Goal: Communication & Community: Connect with others

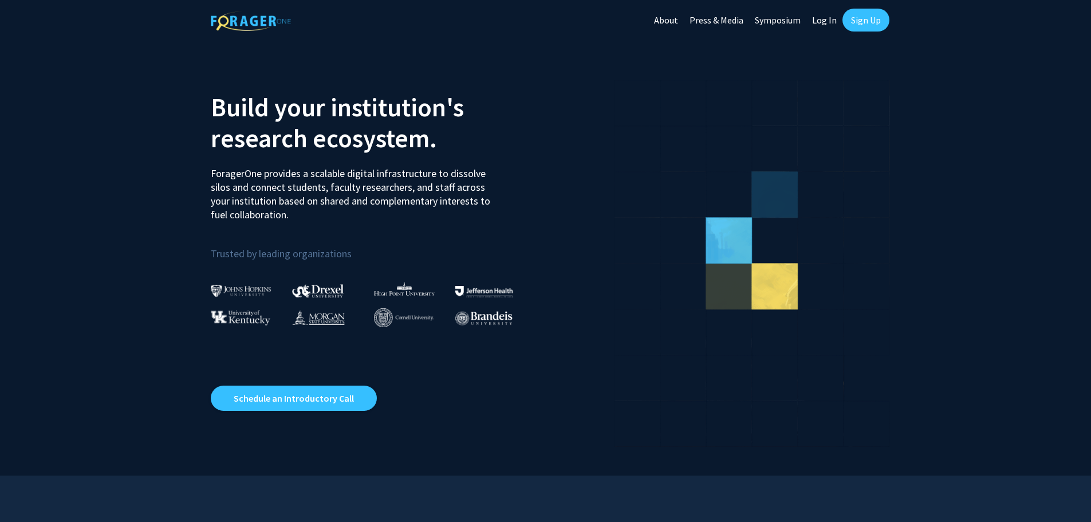
click at [828, 14] on link "Log In" at bounding box center [824, 20] width 36 height 40
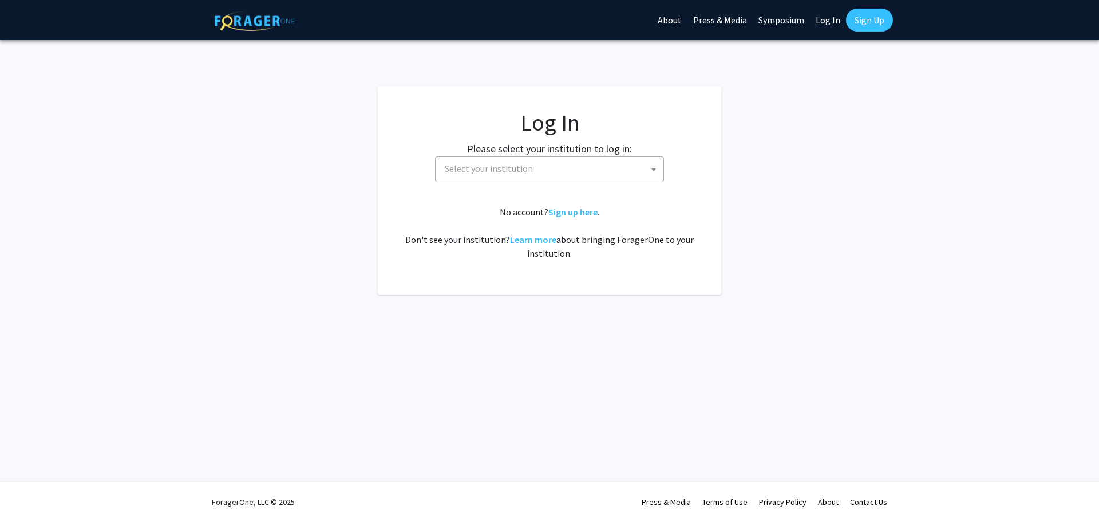
click at [498, 182] on span "Select your institution" at bounding box center [549, 169] width 229 height 26
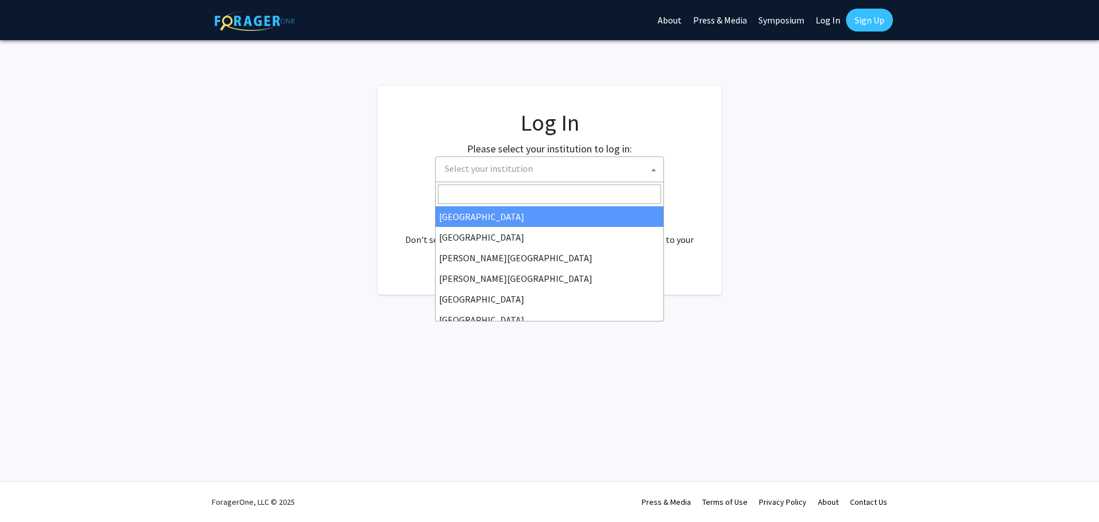
select select "34"
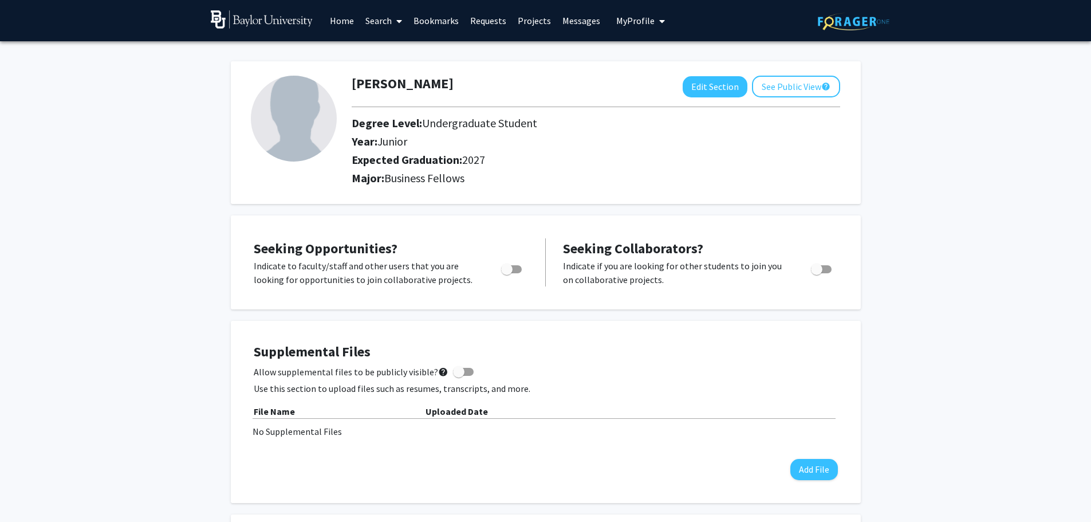
click at [385, 20] on link "Search" at bounding box center [384, 21] width 48 height 40
click at [385, 50] on span "Faculty/Staff" at bounding box center [402, 52] width 84 height 23
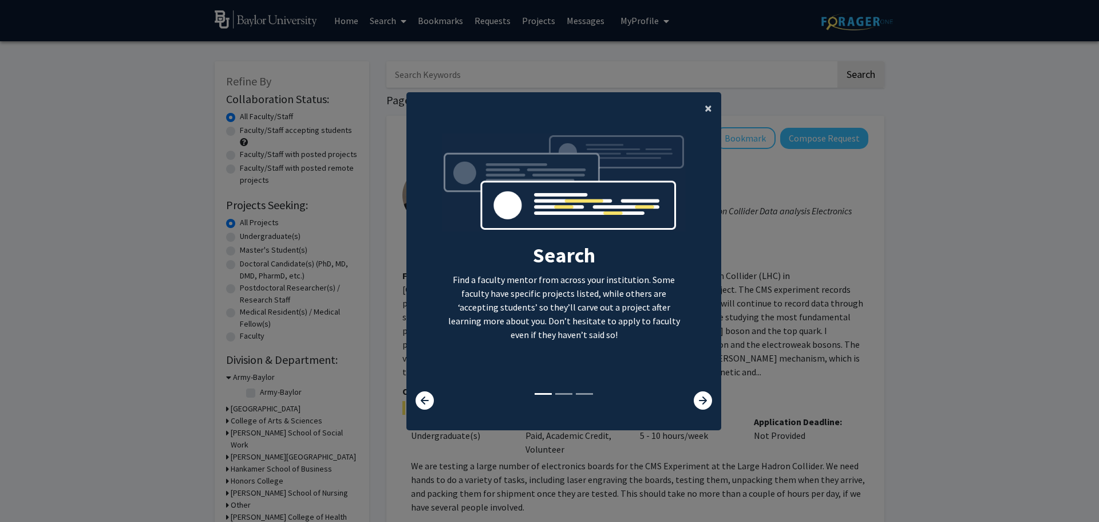
click at [711, 110] on button "×" at bounding box center [709, 108] width 26 height 32
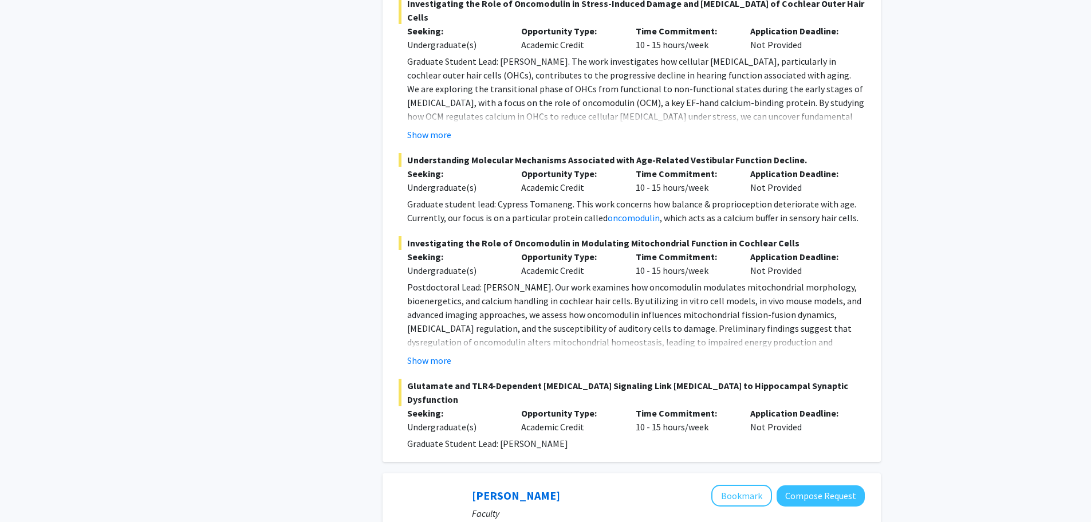
scroll to position [2014, 0]
click at [435, 354] on button "Show more" at bounding box center [429, 361] width 44 height 14
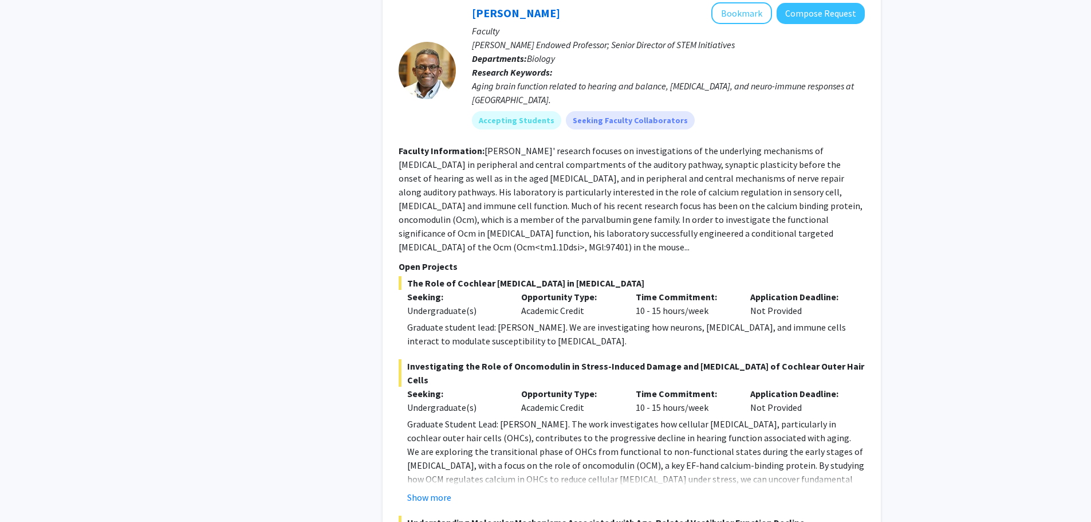
scroll to position [1773, 0]
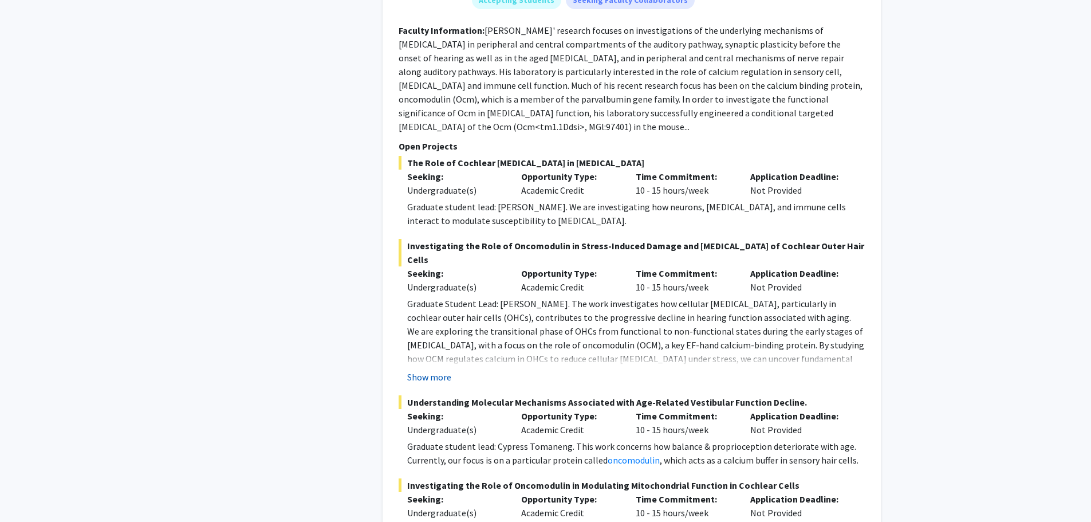
click at [427, 370] on button "Show more" at bounding box center [429, 377] width 44 height 14
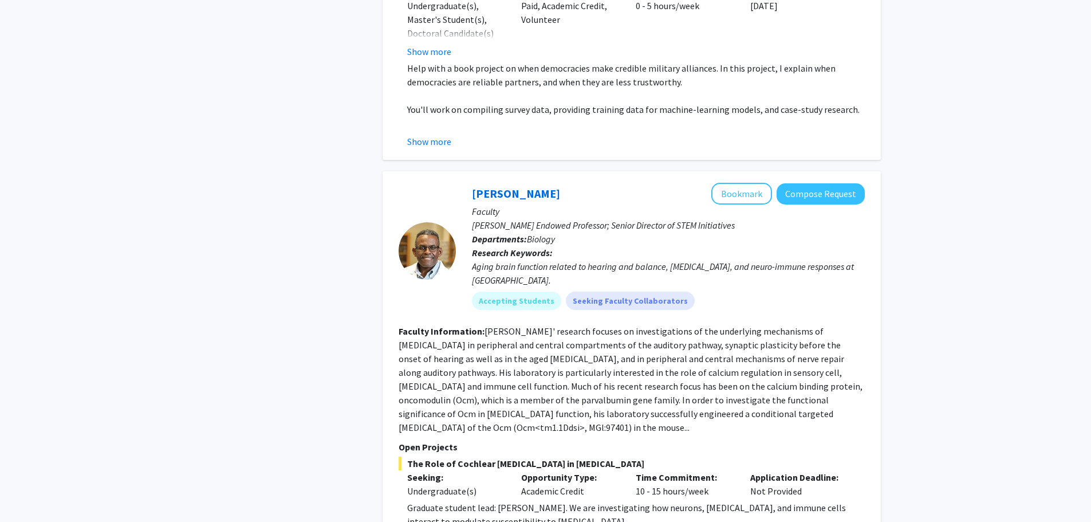
scroll to position [1473, 0]
click at [432, 222] on div at bounding box center [427, 250] width 57 height 57
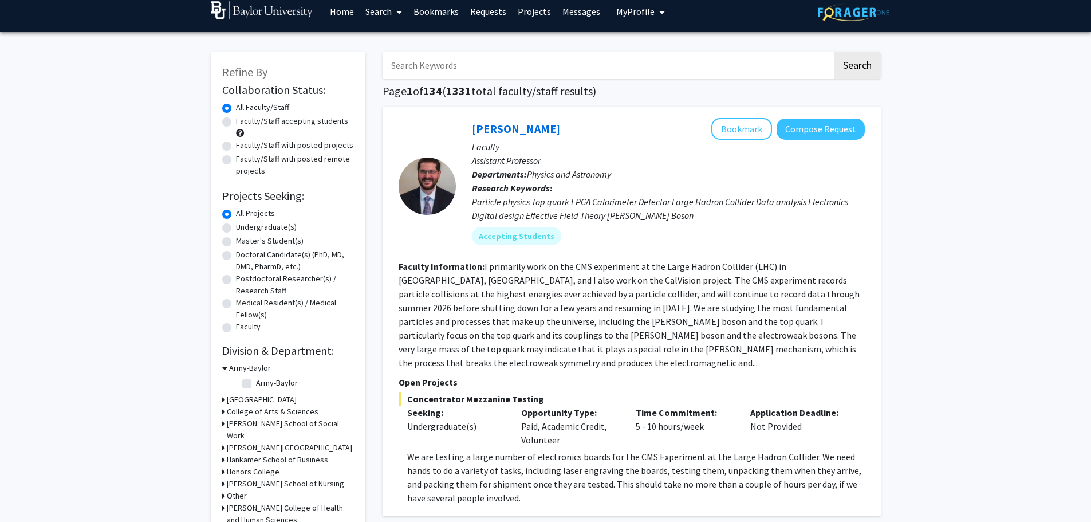
scroll to position [0, 0]
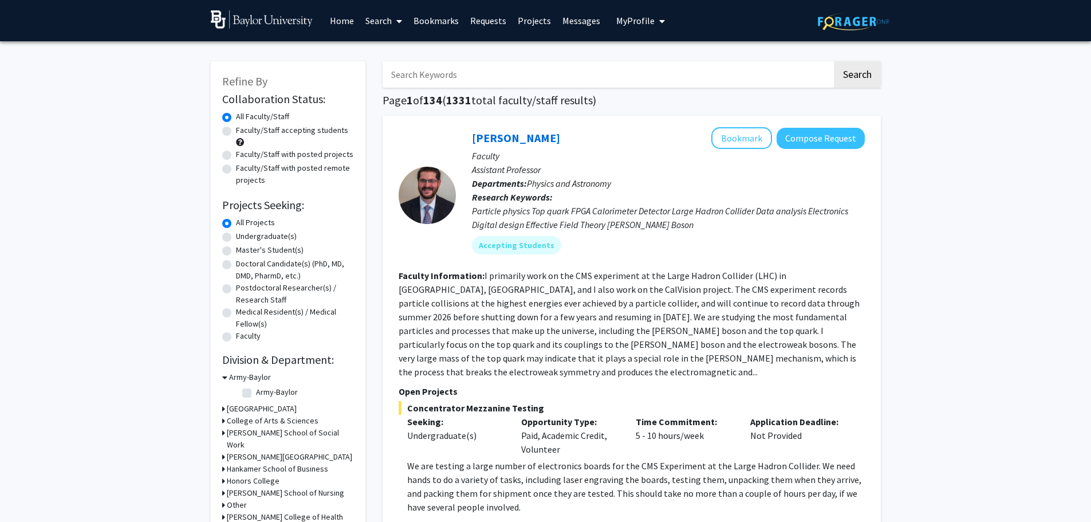
click at [495, 68] on input "Search Keywords" at bounding box center [606, 74] width 449 height 26
click at [867, 76] on button "Search" at bounding box center [857, 74] width 47 height 26
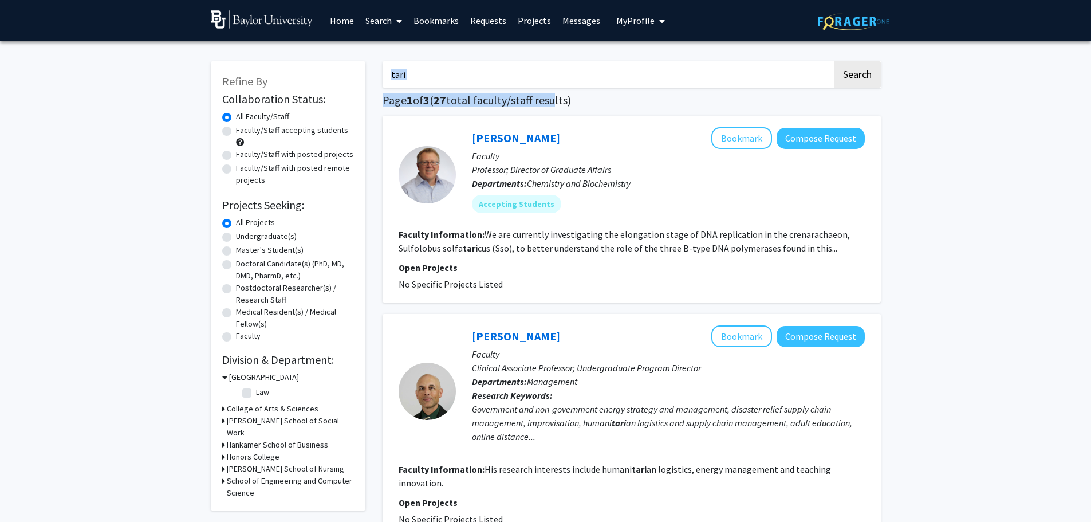
drag, startPoint x: 553, startPoint y: 92, endPoint x: 467, endPoint y: 85, distance: 86.1
click at [466, 77] on input "tari" at bounding box center [606, 74] width 449 height 26
drag, startPoint x: 466, startPoint y: 77, endPoint x: 361, endPoint y: 86, distance: 105.2
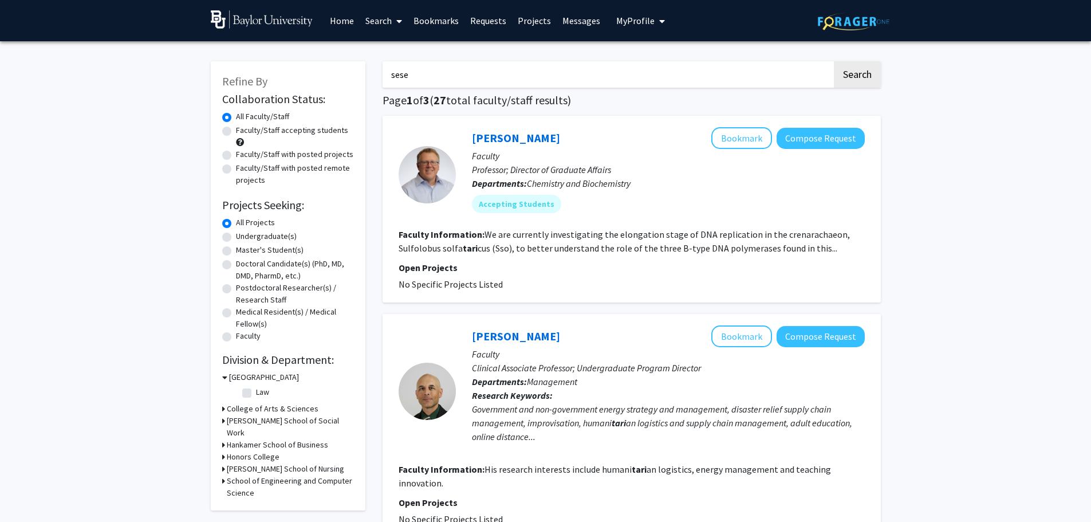
type input "sese"
click at [834, 61] on button "Search" at bounding box center [857, 74] width 47 height 26
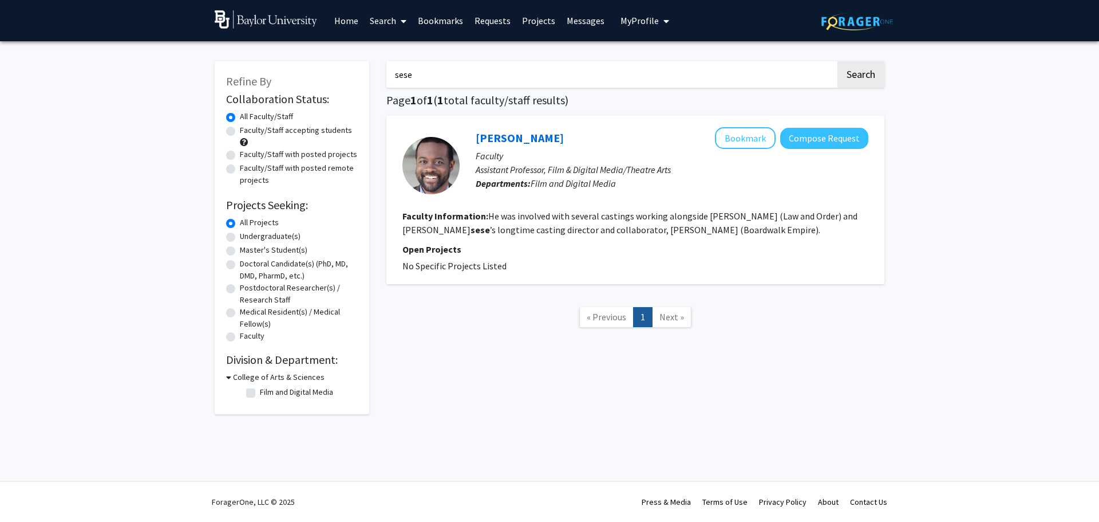
drag, startPoint x: 439, startPoint y: 74, endPoint x: 376, endPoint y: 70, distance: 62.5
click at [376, 70] on div "Refine By Collaboration Status: Collaboration Status All Faculty/Staff Collabor…" at bounding box center [549, 232] width 687 height 364
click at [385, 24] on link "Search" at bounding box center [388, 21] width 48 height 40
click at [396, 54] on span "Faculty/Staff" at bounding box center [406, 52] width 84 height 23
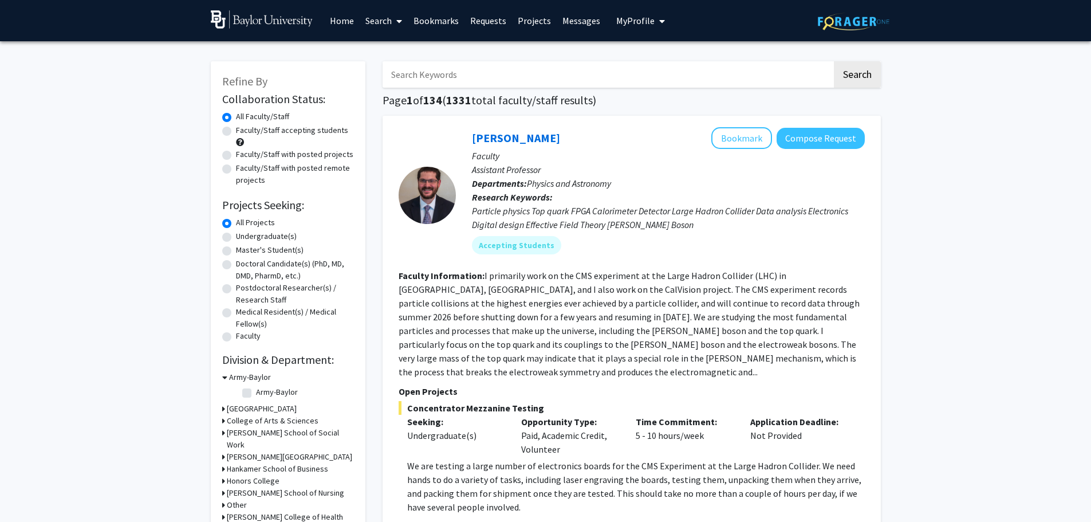
click at [382, 18] on link "Search" at bounding box center [384, 21] width 48 height 40
click at [383, 73] on span "Students" at bounding box center [395, 75] width 70 height 23
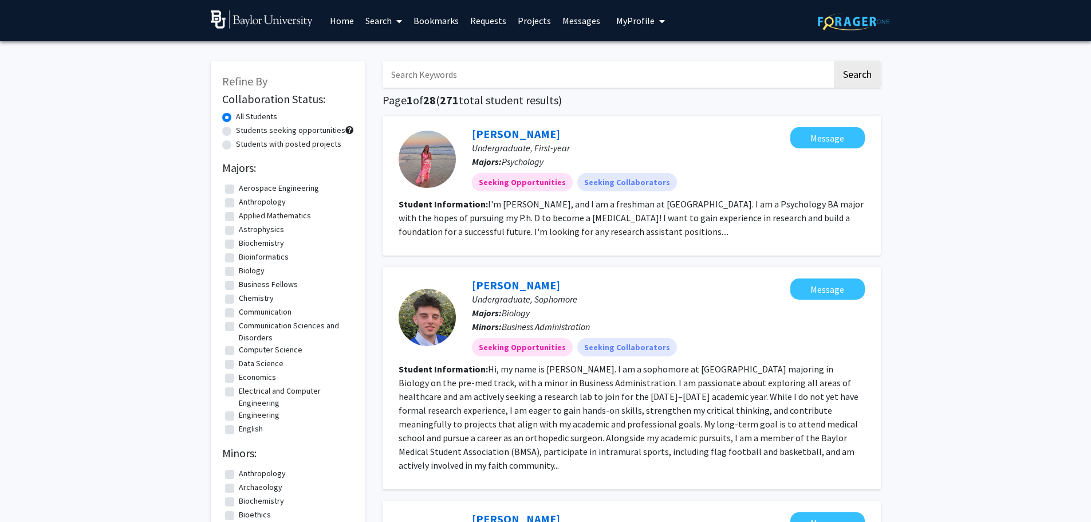
click at [441, 76] on input "Search Keywords" at bounding box center [606, 74] width 449 height 26
type input "sese"
click at [856, 81] on button "Search" at bounding box center [857, 74] width 47 height 26
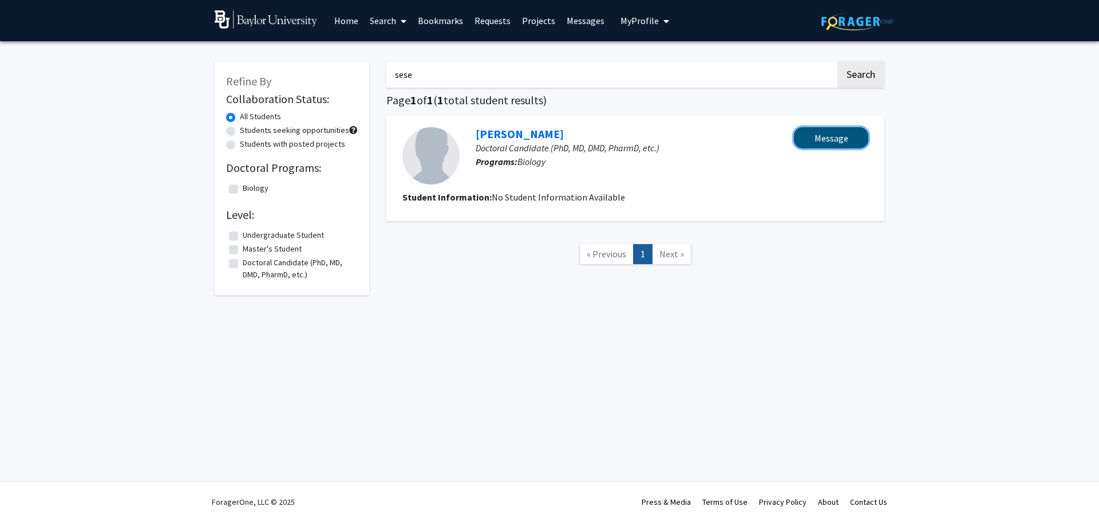
click at [838, 132] on button "Message" at bounding box center [831, 137] width 74 height 21
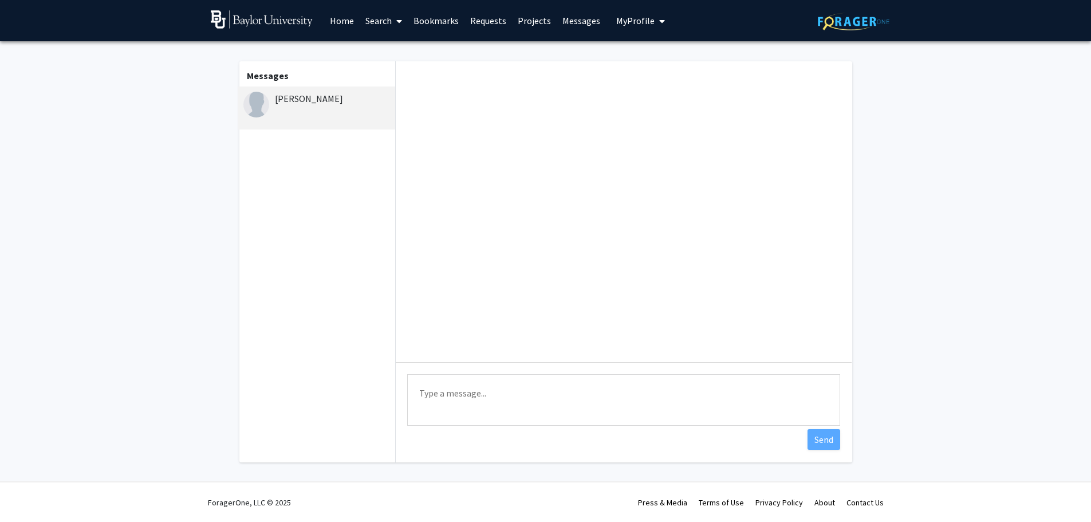
click at [458, 393] on textarea "Type a message" at bounding box center [623, 400] width 433 height 52
type textarea "hi [PERSON_NAME]"
click at [828, 437] on button "Send" at bounding box center [823, 439] width 33 height 21
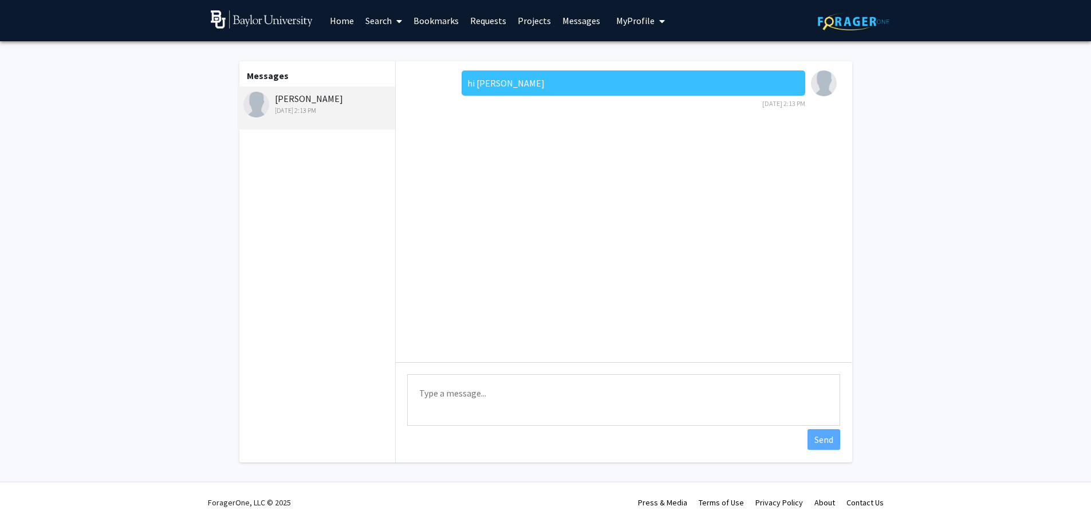
click at [382, 21] on link "Search" at bounding box center [384, 21] width 48 height 40
click at [384, 53] on span "Faculty/Staff" at bounding box center [402, 52] width 84 height 23
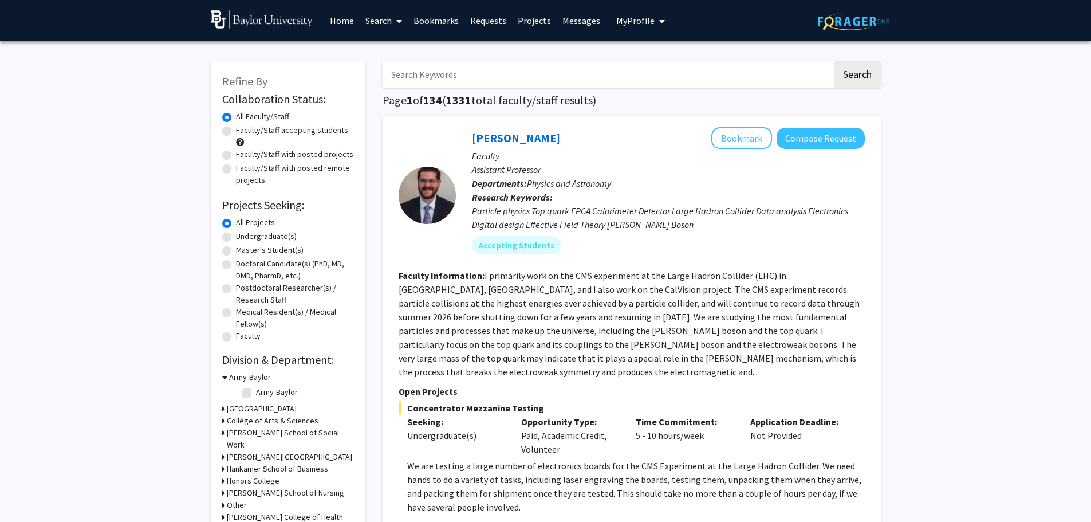
click at [437, 76] on input "Search Keywords" at bounding box center [606, 74] width 449 height 26
type input "[PERSON_NAME]"
click at [861, 75] on button "Search" at bounding box center [857, 74] width 47 height 26
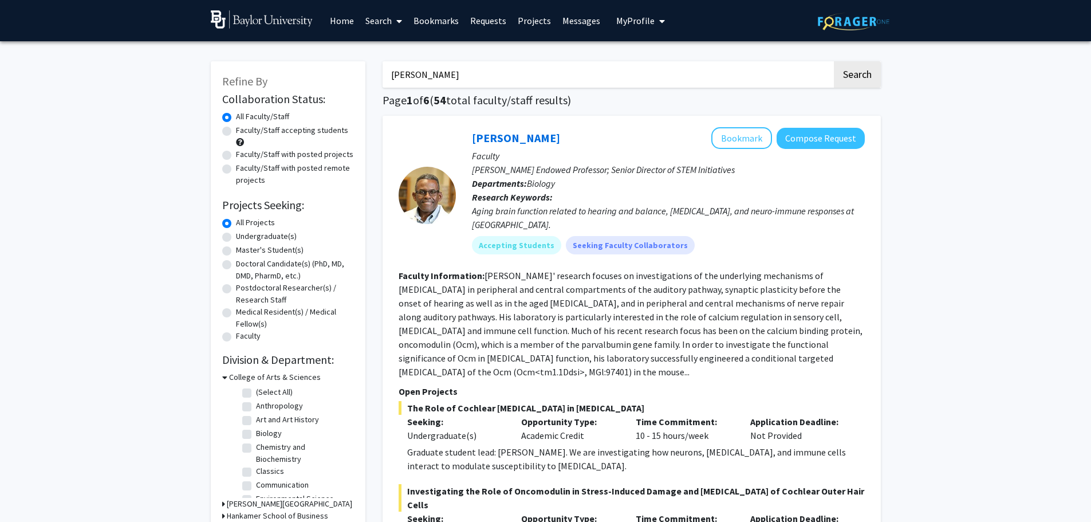
click at [393, 18] on span at bounding box center [397, 21] width 10 height 40
click at [391, 68] on span "Students" at bounding box center [395, 75] width 70 height 23
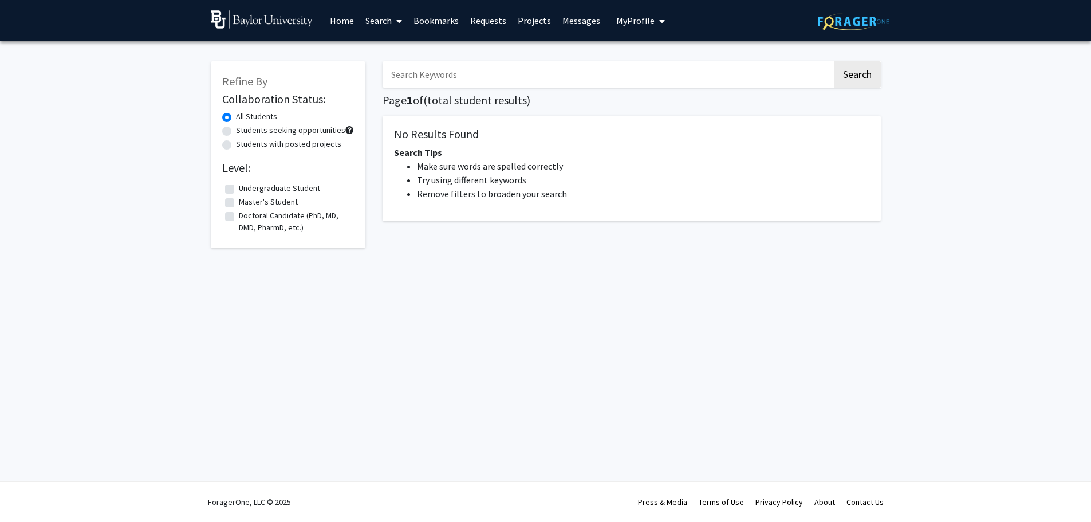
click at [422, 75] on input "Search Keywords" at bounding box center [606, 74] width 449 height 26
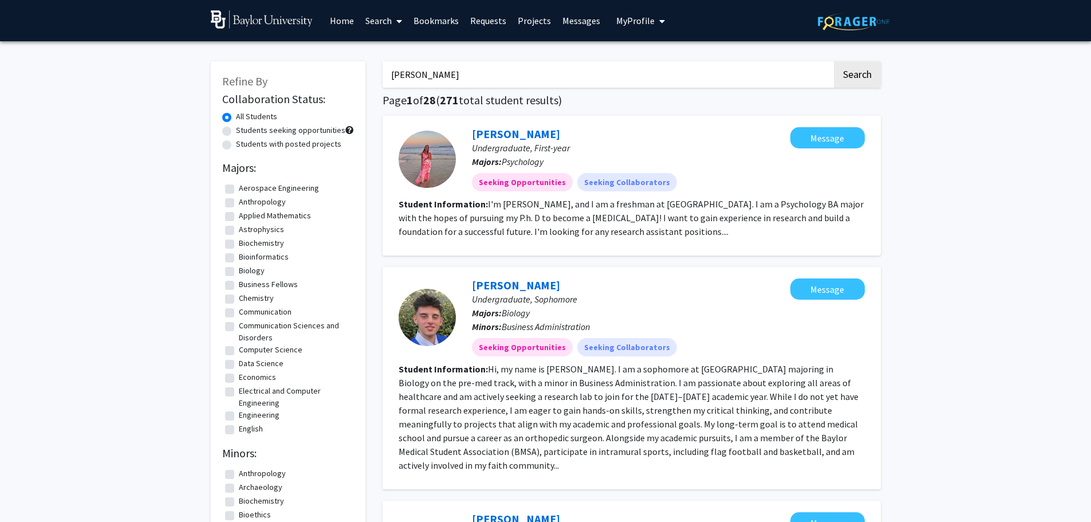
type input "[PERSON_NAME]"
click at [858, 71] on button "Search" at bounding box center [857, 74] width 47 height 26
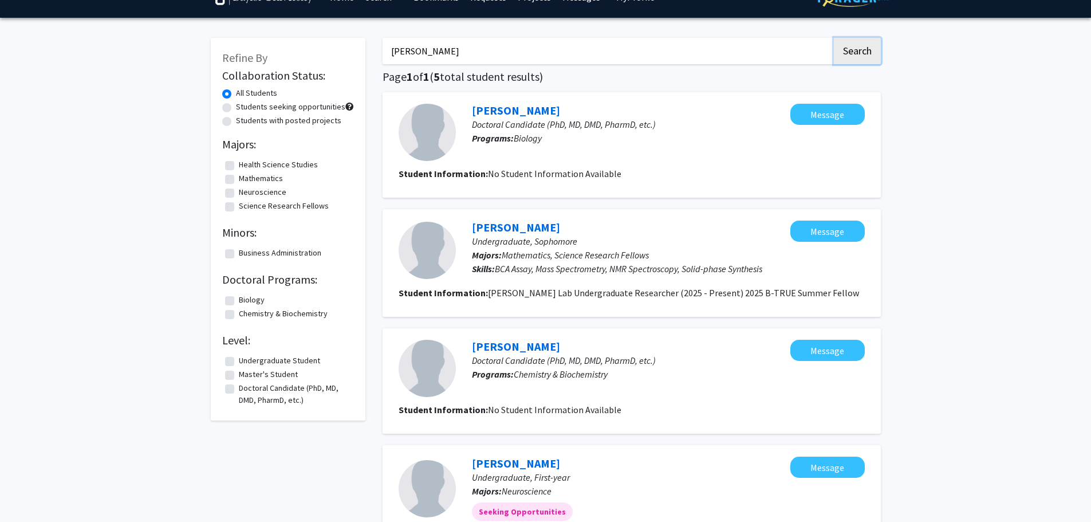
scroll to position [24, 0]
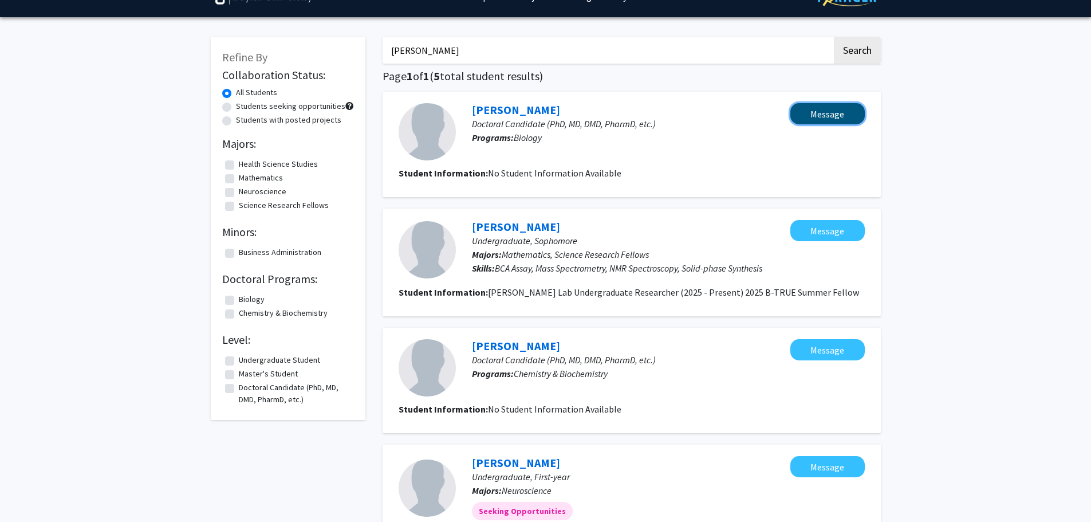
click at [809, 115] on button "Message" at bounding box center [827, 113] width 74 height 21
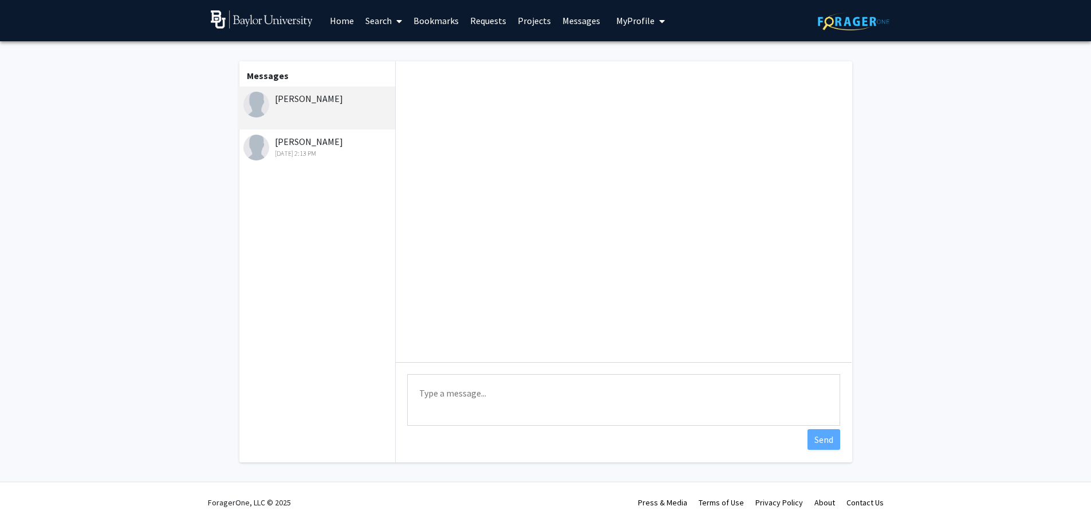
click at [518, 377] on textarea "Type a message" at bounding box center [623, 400] width 433 height 52
type textarea "hi [PERSON_NAME]. nice profile"
click at [818, 441] on button "Send" at bounding box center [823, 439] width 33 height 21
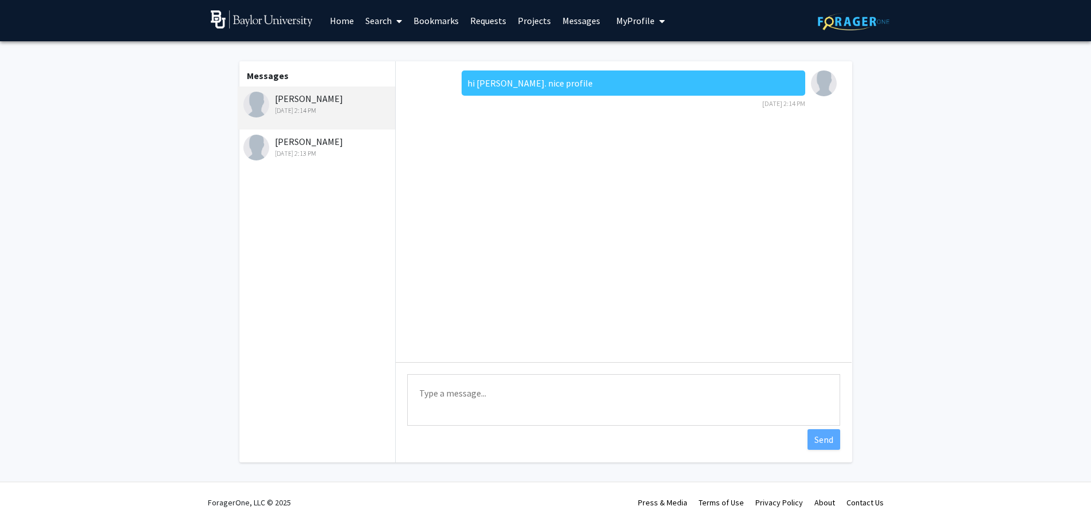
click at [270, 23] on img at bounding box center [262, 19] width 102 height 18
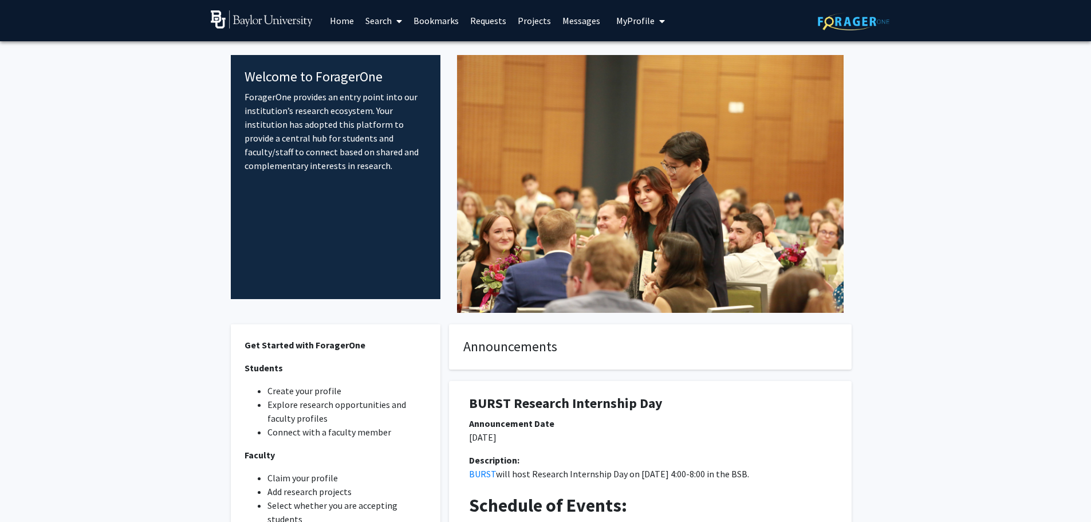
click at [350, 22] on link "Home" at bounding box center [342, 21] width 36 height 40
click at [613, 19] on button "My Profile" at bounding box center [641, 20] width 56 height 41
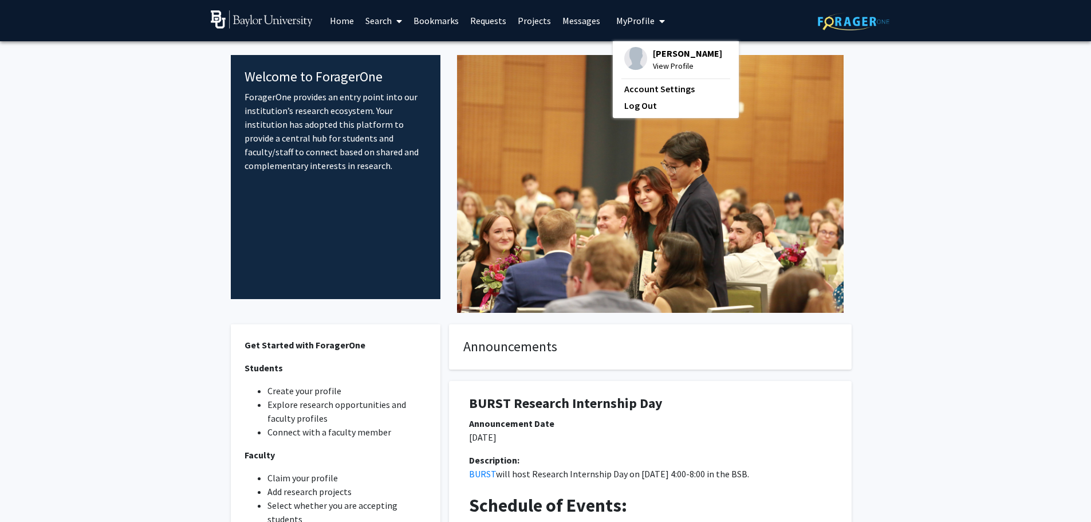
click at [662, 62] on span "View Profile" at bounding box center [687, 66] width 69 height 13
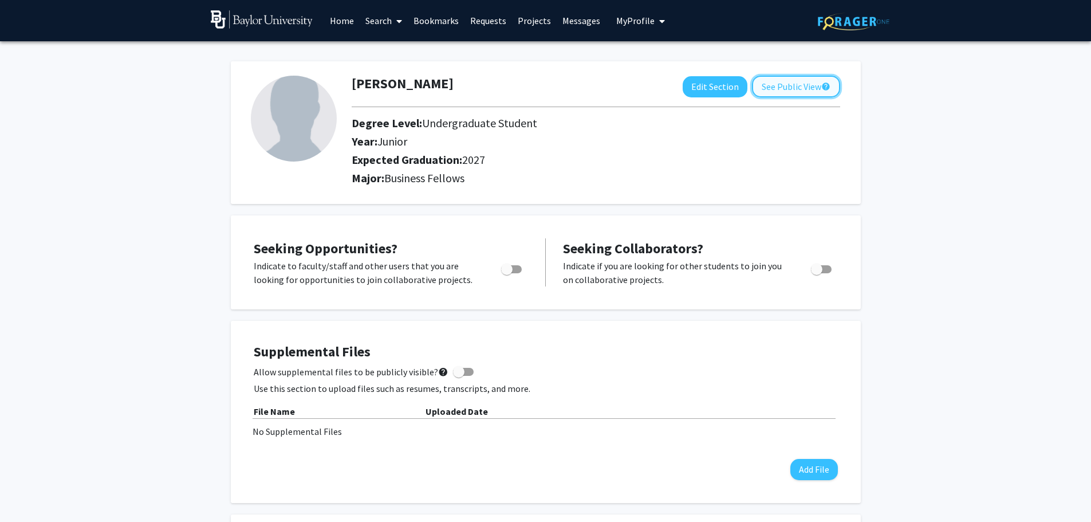
click at [796, 90] on button "See Public View help" at bounding box center [796, 87] width 88 height 22
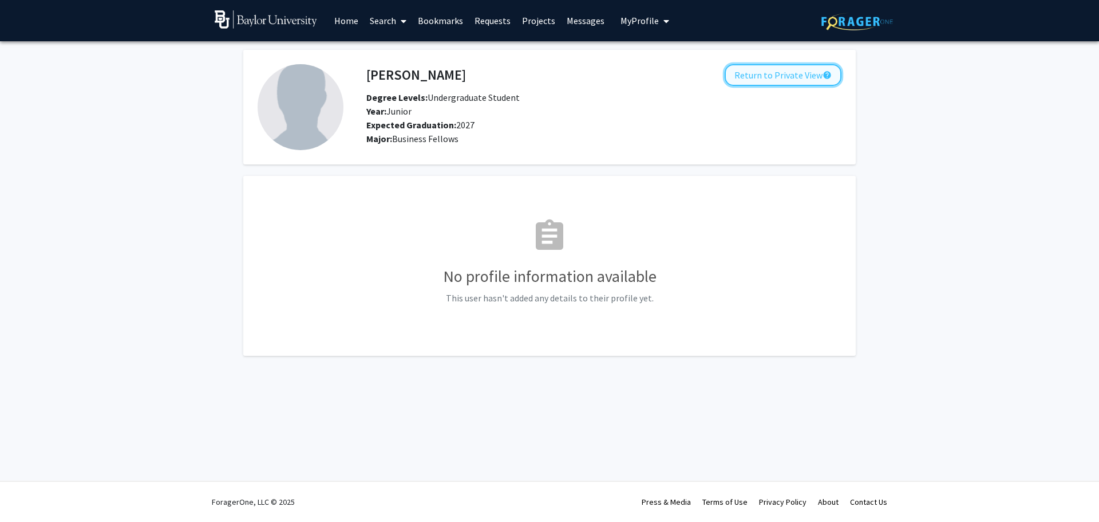
click at [786, 80] on button "Return to Private View help" at bounding box center [783, 75] width 117 height 22
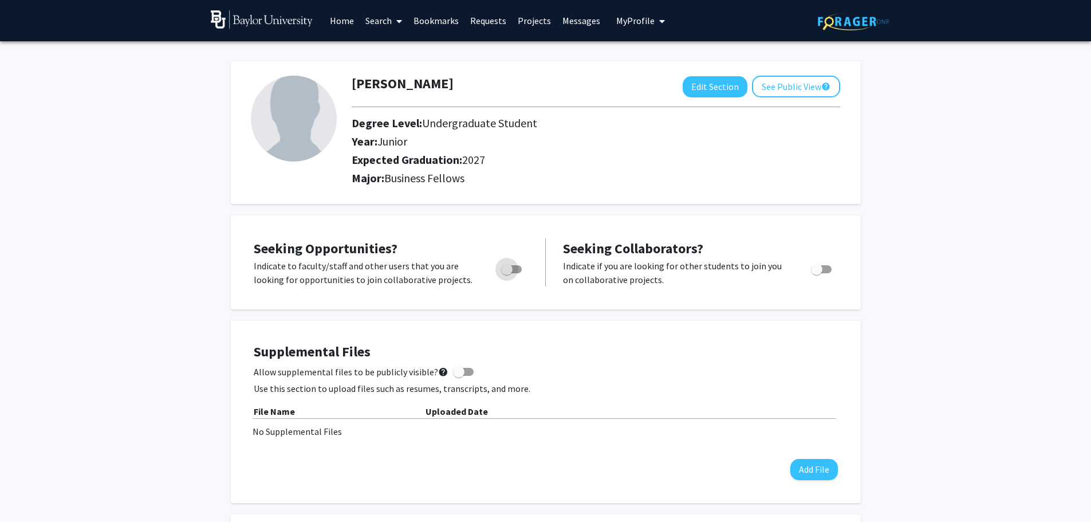
click at [514, 271] on span "Toggle" at bounding box center [511, 269] width 21 height 8
click at [507, 273] on input "Are you actively seeking opportunities?" at bounding box center [506, 273] width 1 height 1
checkbox input "true"
click at [822, 265] on span "Toggle" at bounding box center [816, 268] width 11 height 11
click at [817, 273] on input "Would you like to receive other student requests to work with you?" at bounding box center [816, 273] width 1 height 1
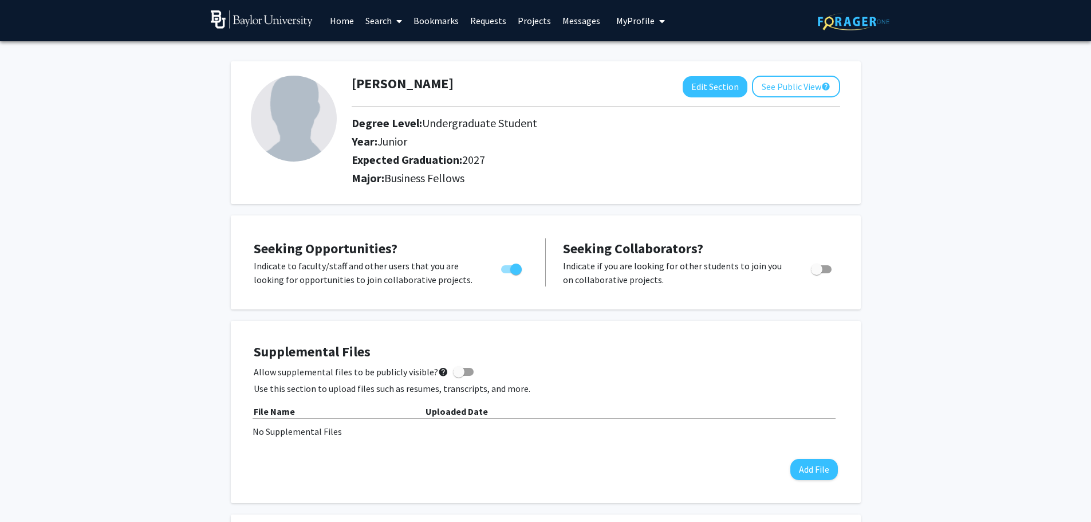
checkbox input "true"
click at [458, 370] on span at bounding box center [458, 371] width 11 height 11
click at [458, 376] on input "Allow supplemental files to be publicly visible? help" at bounding box center [458, 376] width 1 height 1
checkbox input "true"
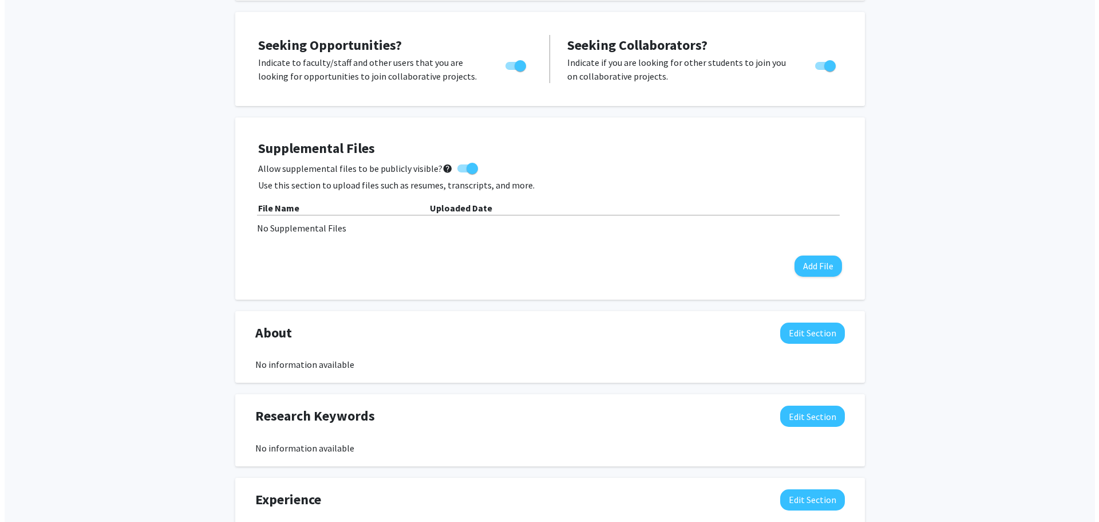
scroll to position [204, 0]
click at [799, 263] on button "Add File" at bounding box center [814, 265] width 48 height 21
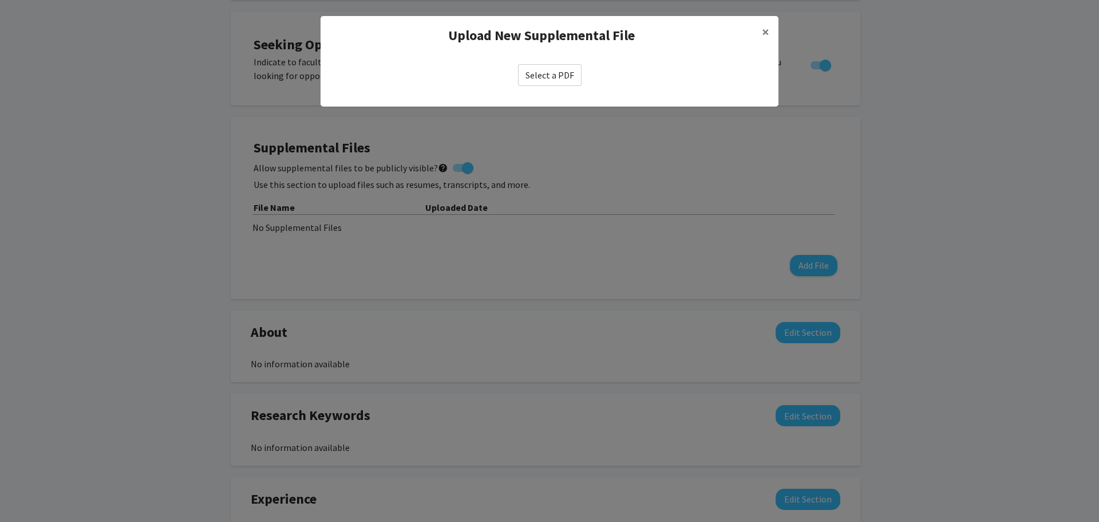
click at [545, 66] on label "Select a PDF" at bounding box center [550, 75] width 64 height 22
click at [0, 0] on input "Select a PDF" at bounding box center [0, 0] width 0 height 0
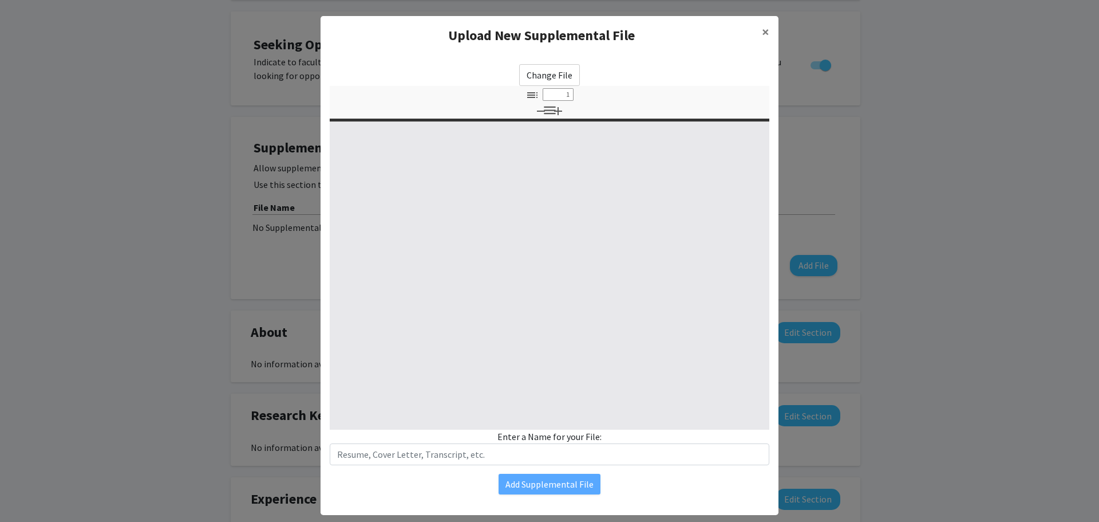
select select "custom"
type input "0"
select select "custom"
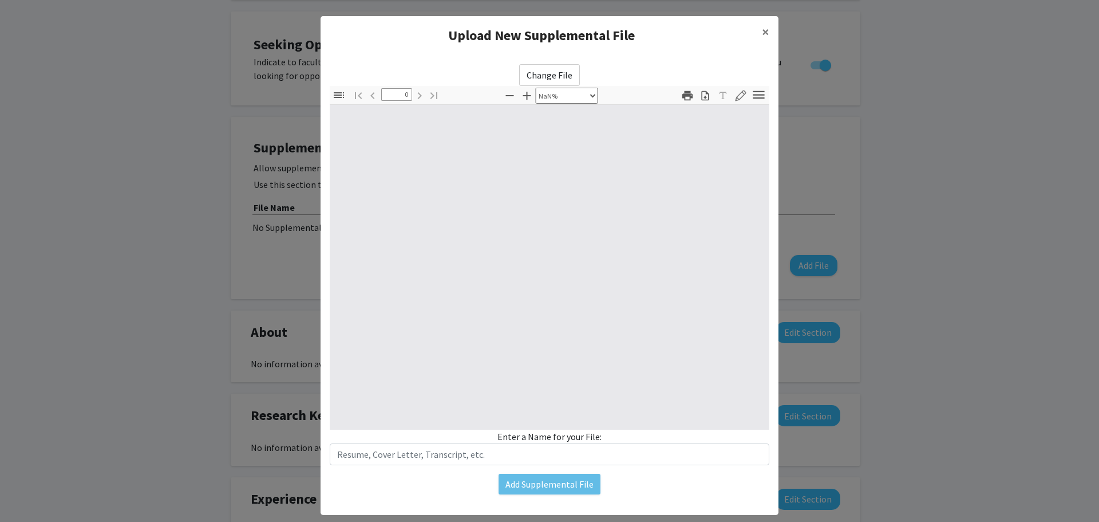
type input "1"
select select "auto"
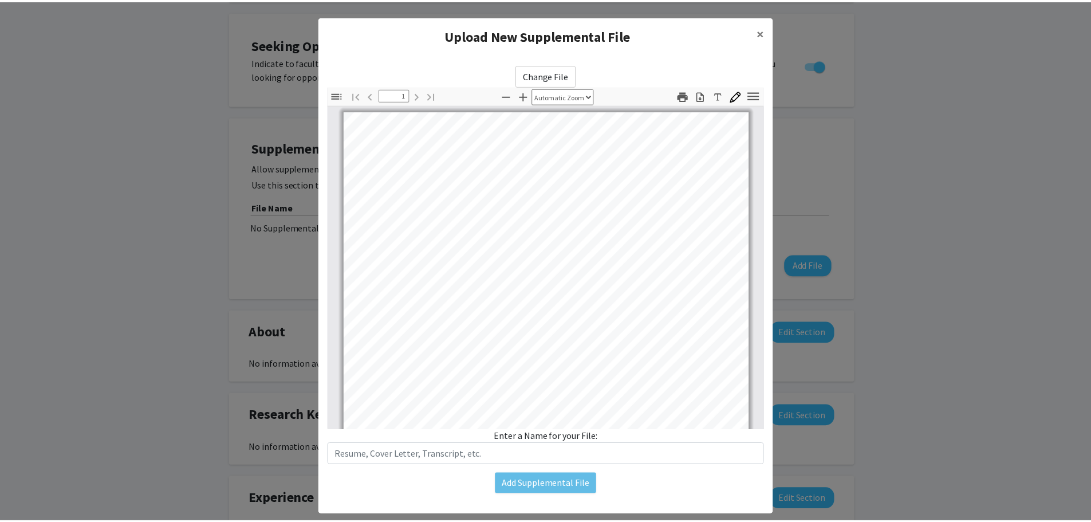
scroll to position [1, 0]
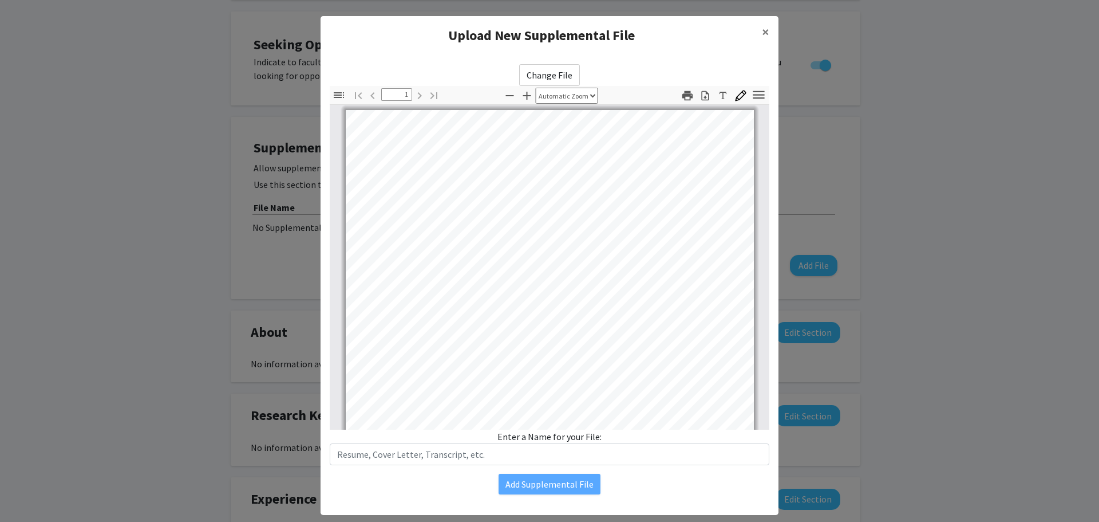
click at [525, 498] on div "Change File Thumbnails Document Outline Attachments Layers Current Outline Item…" at bounding box center [550, 279] width 458 height 448
click at [492, 447] on input "text" at bounding box center [550, 454] width 440 height 22
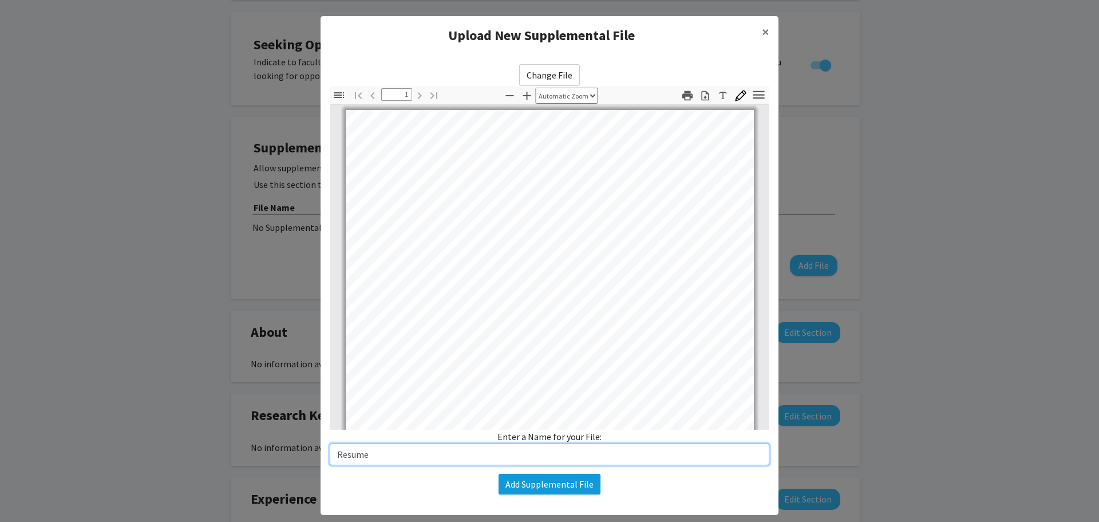
type input "Resume"
click at [513, 482] on button "Add Supplemental File" at bounding box center [550, 484] width 102 height 21
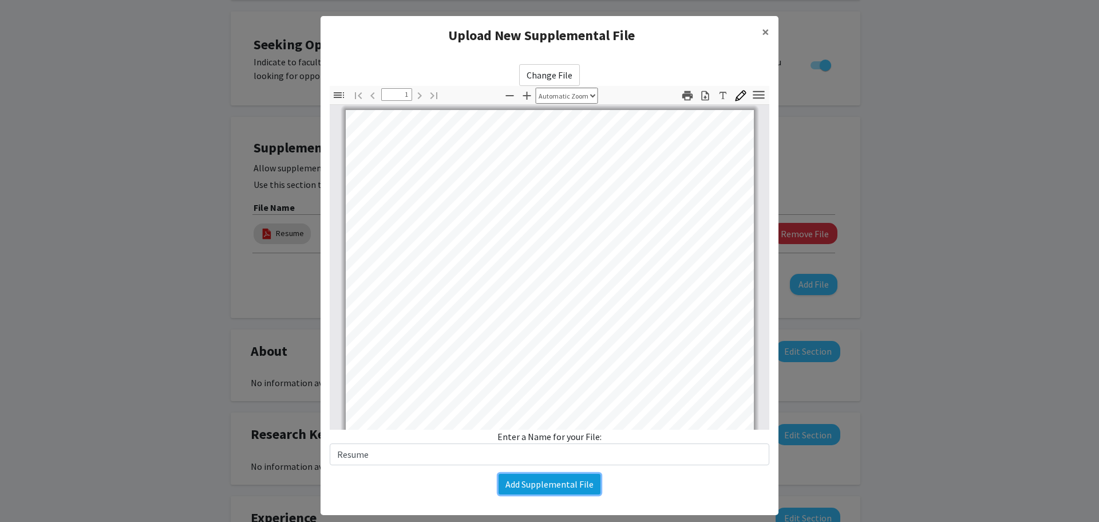
click at [513, 483] on button "Add Supplemental File" at bounding box center [550, 484] width 102 height 21
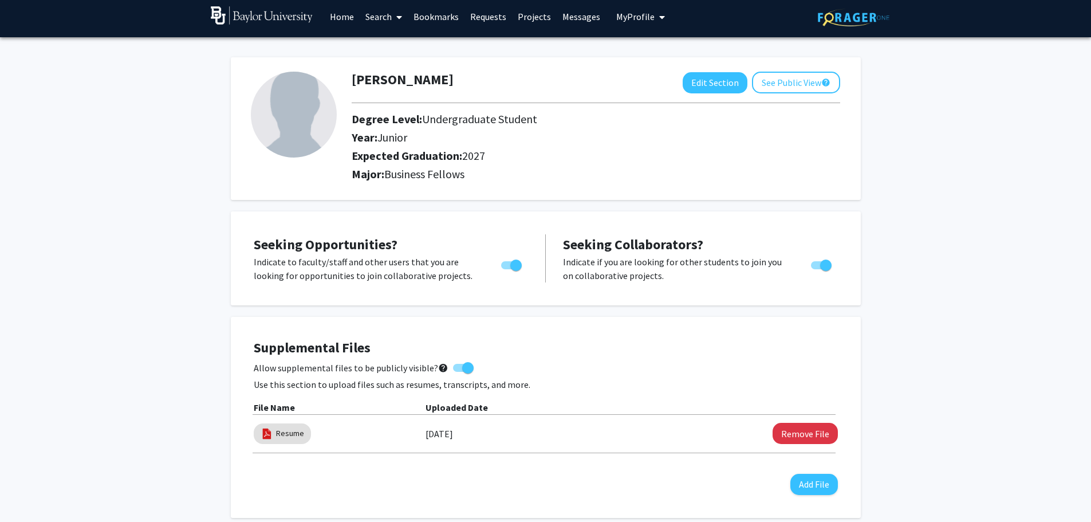
scroll to position [3, 0]
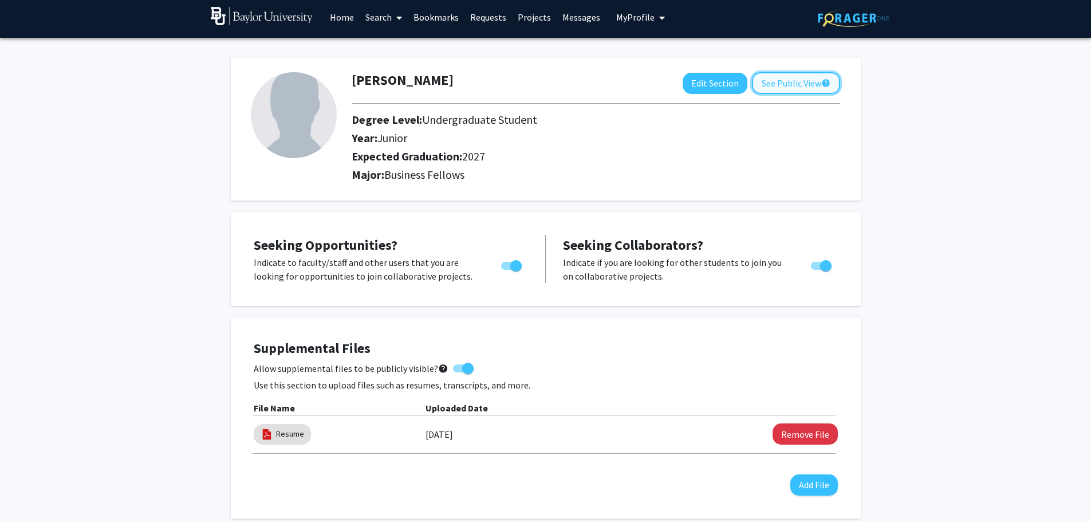
click at [786, 85] on button "See Public View help" at bounding box center [796, 83] width 88 height 22
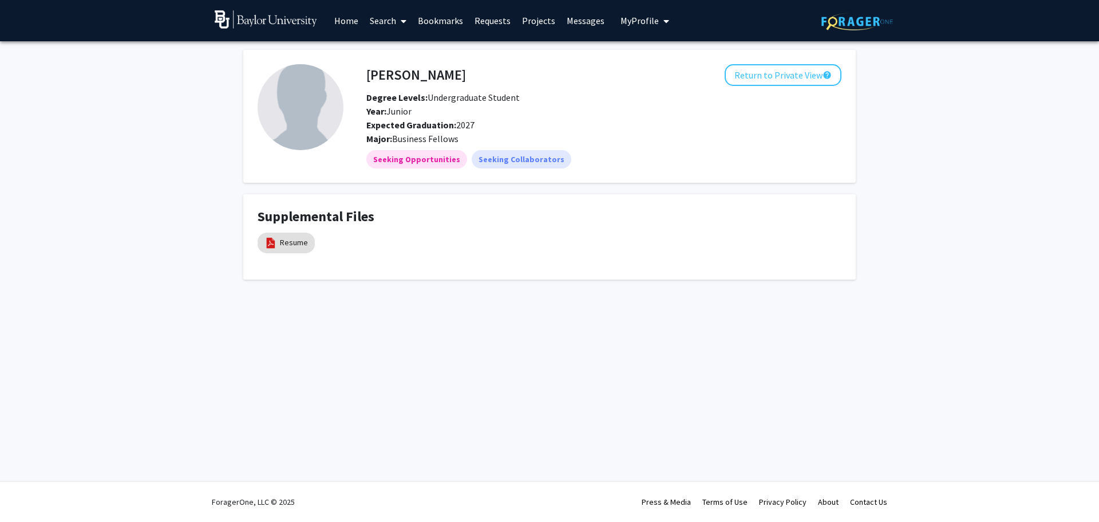
click at [350, 19] on link "Home" at bounding box center [347, 21] width 36 height 40
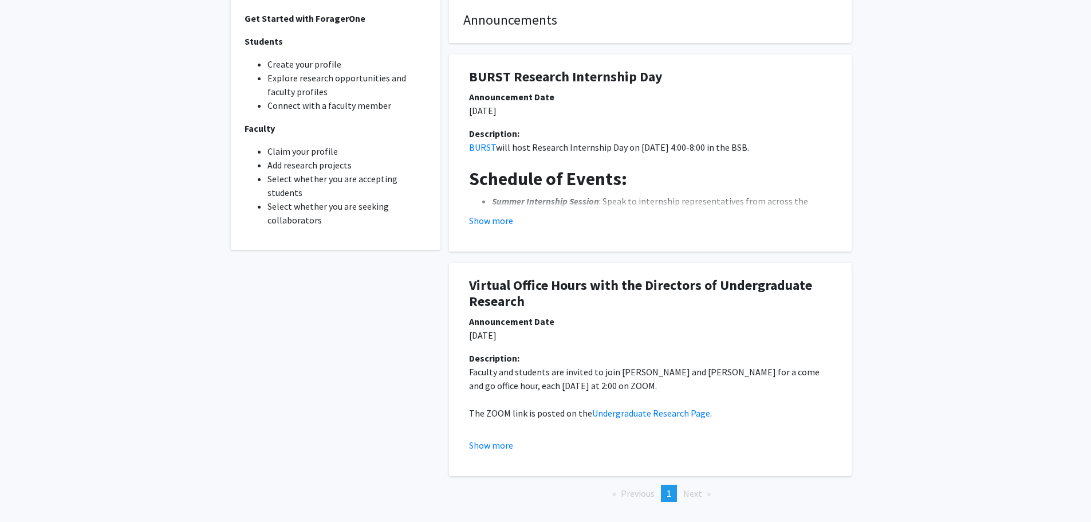
scroll to position [377, 0]
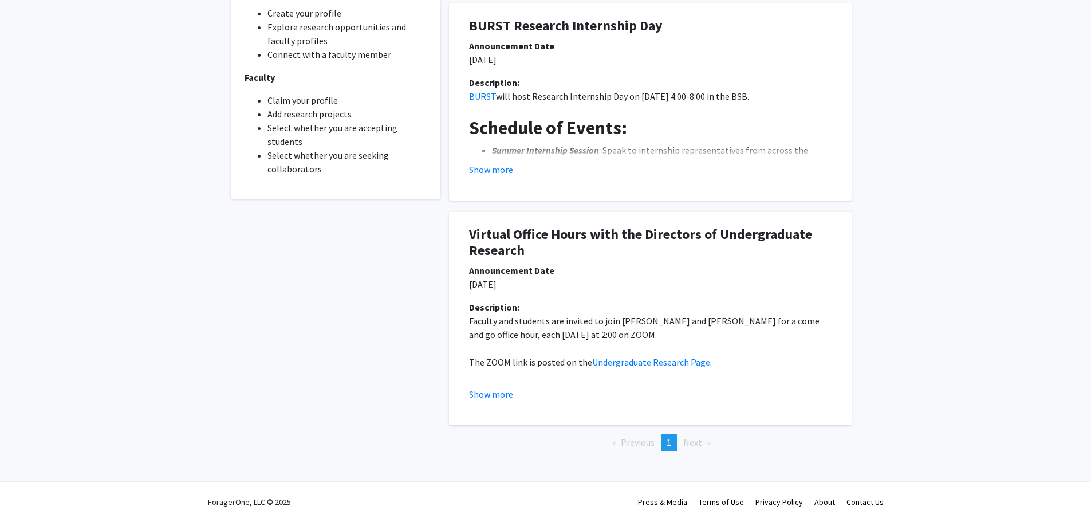
click at [495, 176] on div "Description: BURST will host Research Internship Day on [DATE] 4:00-8:00 in the…" at bounding box center [650, 131] width 380 height 110
click at [491, 174] on button "Show more" at bounding box center [491, 170] width 44 height 14
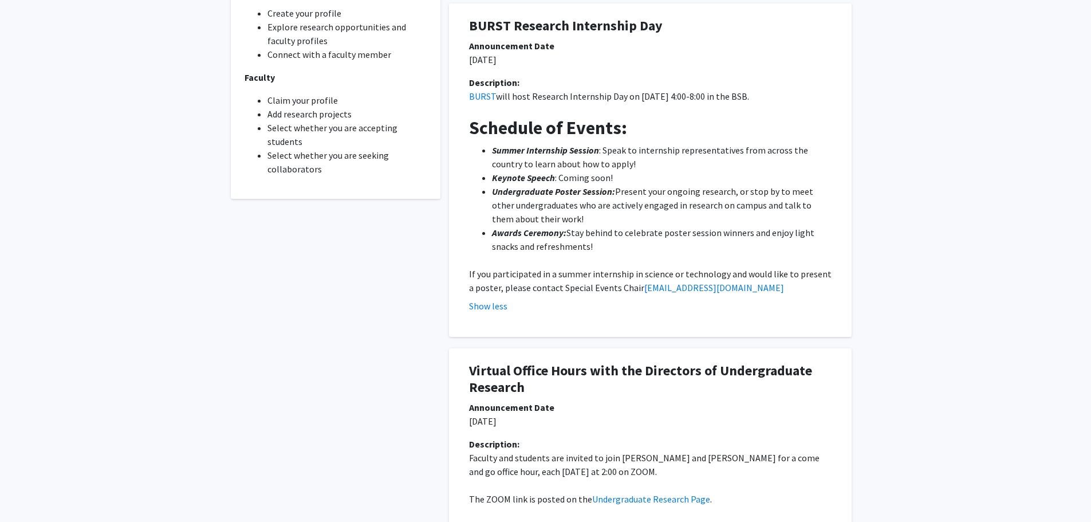
scroll to position [514, 0]
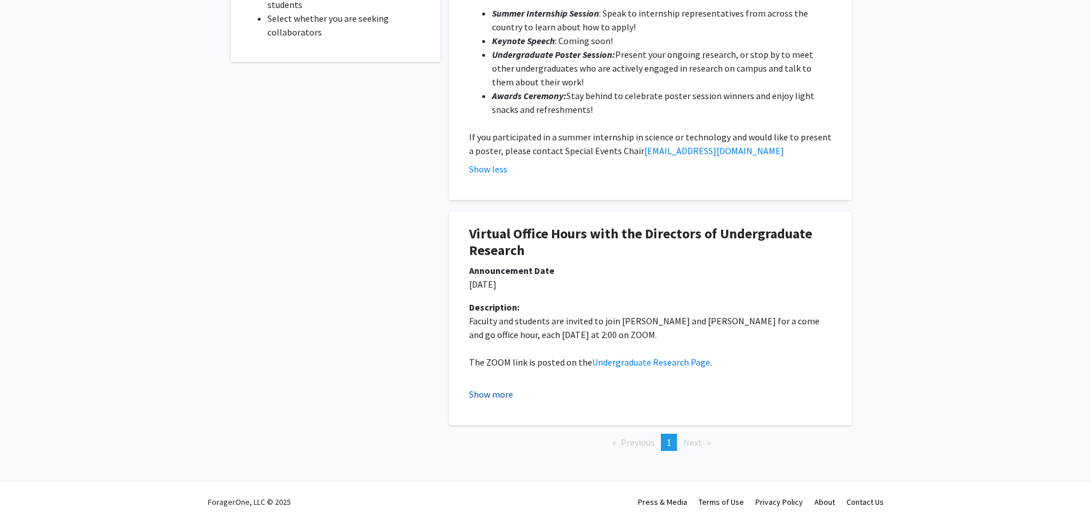
click at [492, 395] on button "Show more" at bounding box center [491, 394] width 44 height 14
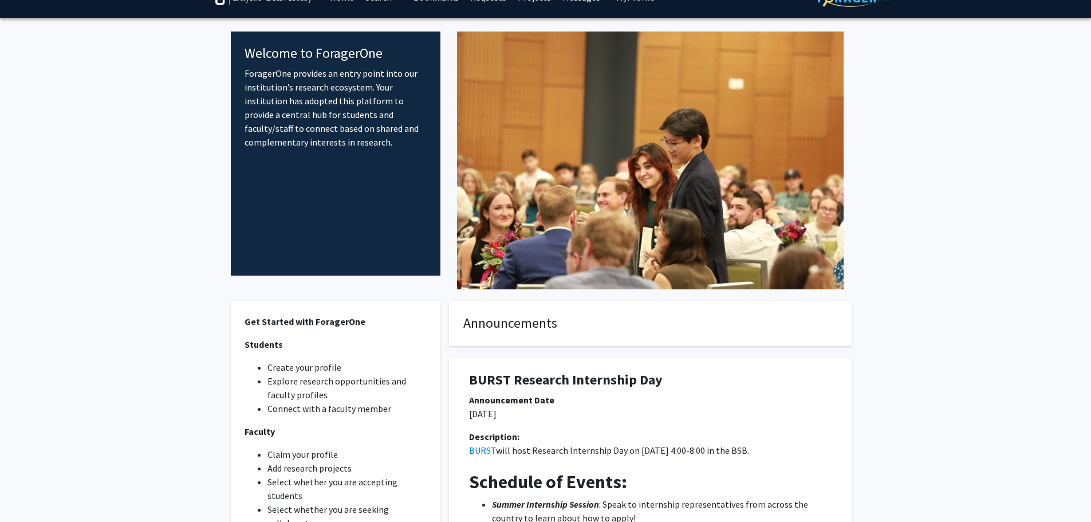
scroll to position [0, 0]
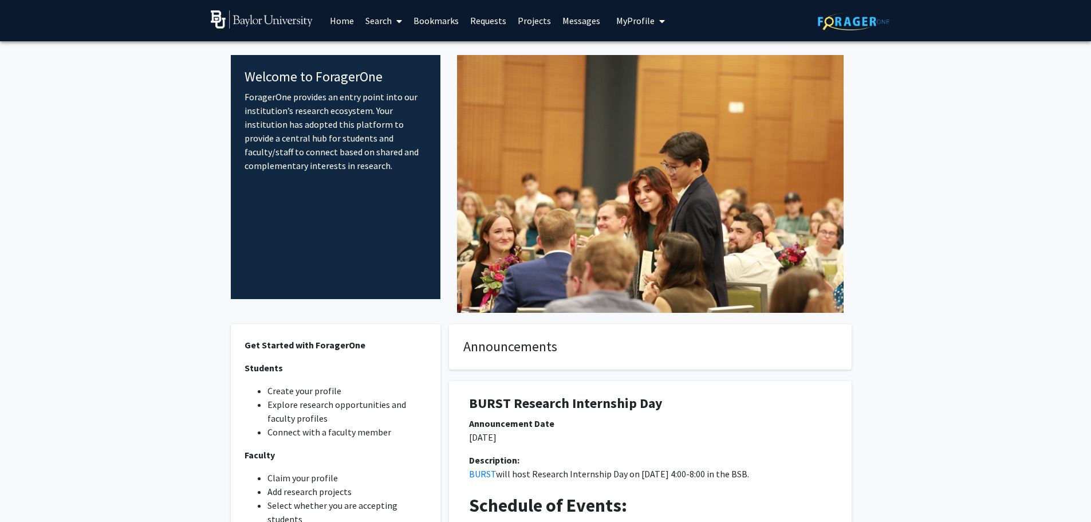
click at [365, 22] on link "Search" at bounding box center [384, 21] width 48 height 40
click at [381, 77] on span "Students" at bounding box center [395, 75] width 70 height 23
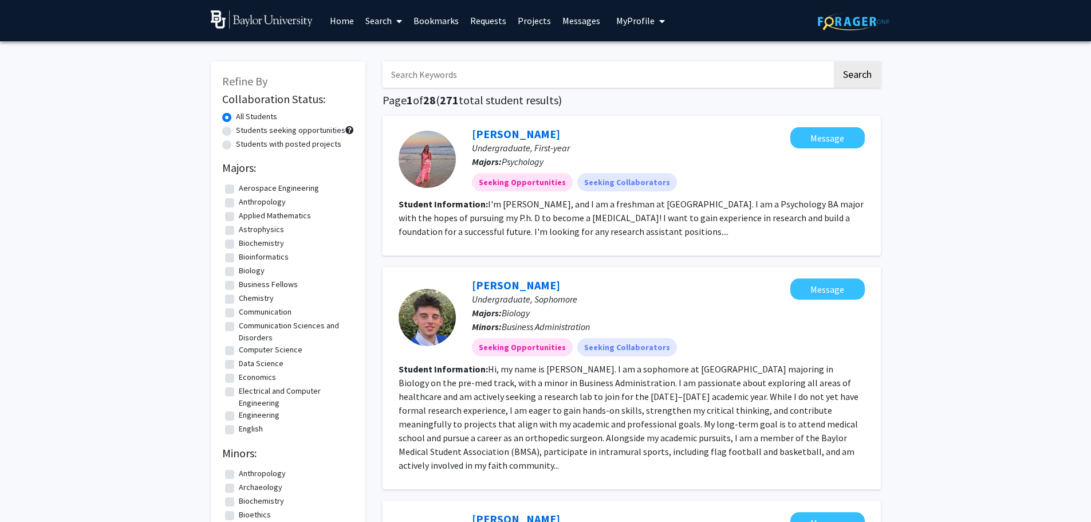
click at [433, 75] on input "Search Keywords" at bounding box center [606, 74] width 449 height 26
click at [329, 86] on div "Refine By Collaboration Status: All Students Students seeking opportunities Stu…" at bounding box center [288, 476] width 155 height 831
click at [239, 281] on label "Business Fellows" at bounding box center [268, 284] width 59 height 12
click at [239, 281] on input "Business Fellows" at bounding box center [242, 281] width 7 height 7
checkbox input "true"
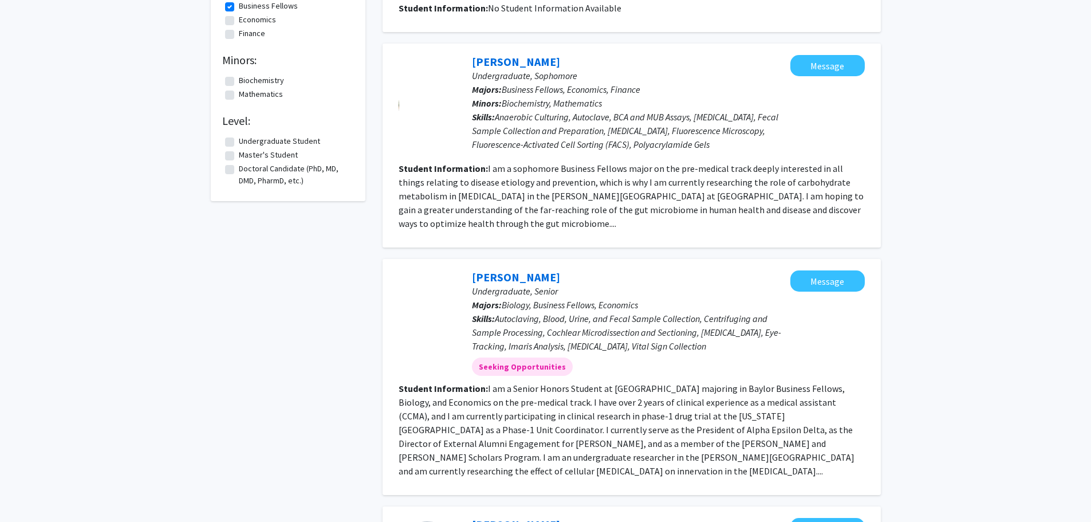
scroll to position [217, 0]
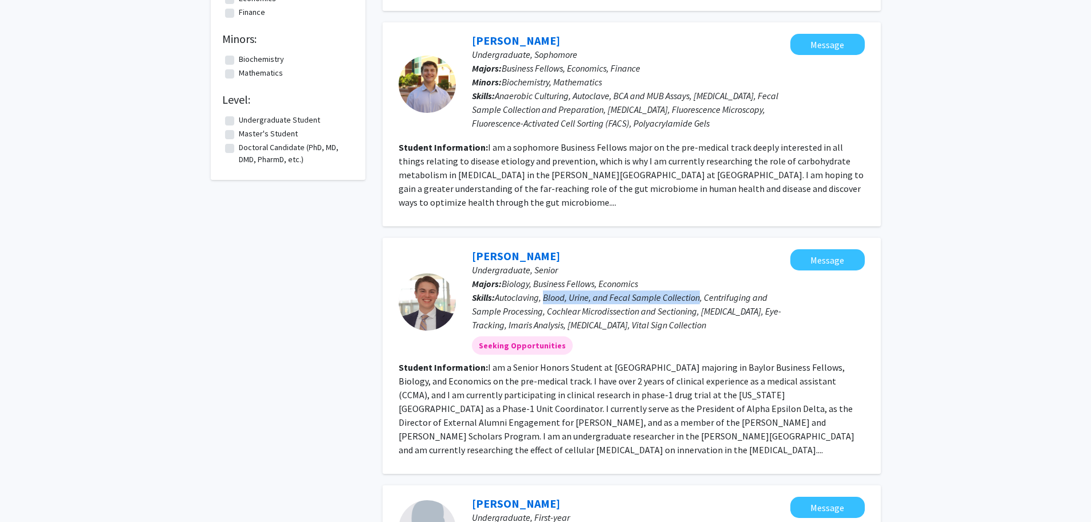
drag, startPoint x: 700, startPoint y: 296, endPoint x: 547, endPoint y: 298, distance: 152.9
click at [547, 298] on span "Autoclaving, Blood, Urine, and Fecal Sample Collection, Centrifuging and Sample…" at bounding box center [626, 310] width 309 height 39
click at [560, 295] on span "Autoclaving, Blood, Urine, and Fecal Sample Collection, Centrifuging and Sample…" at bounding box center [626, 310] width 309 height 39
drag, startPoint x: 701, startPoint y: 309, endPoint x: 716, endPoint y: 309, distance: 14.3
click at [716, 309] on span "Autoclaving, Blood, Urine, and Fecal Sample Collection, Centrifuging and Sample…" at bounding box center [626, 310] width 309 height 39
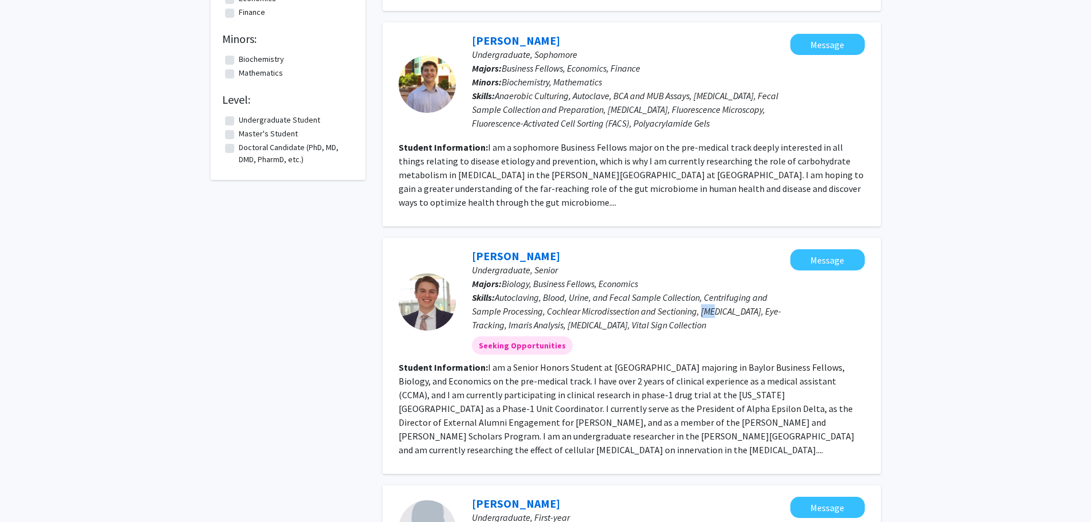
click at [716, 309] on span "Autoclaving, Blood, Urine, and Fecal Sample Collection, Centrifuging and Sample…" at bounding box center [626, 310] width 309 height 39
drag, startPoint x: 716, startPoint y: 309, endPoint x: 701, endPoint y: 311, distance: 15.0
click at [701, 311] on span "Autoclaving, Blood, Urine, and Fecal Sample Collection, Centrifuging and Sample…" at bounding box center [626, 310] width 309 height 39
drag, startPoint x: 701, startPoint y: 311, endPoint x: 715, endPoint y: 313, distance: 14.4
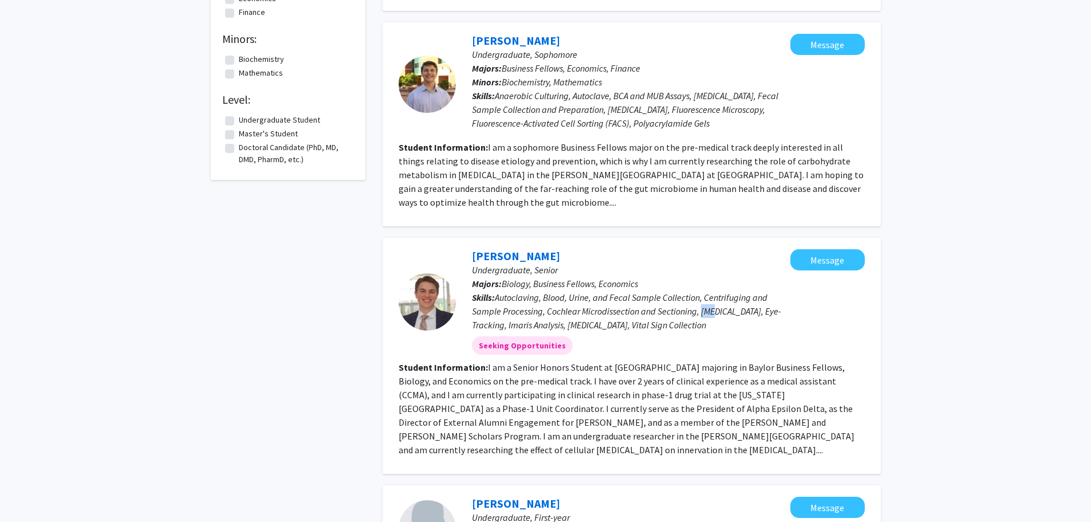
click at [715, 313] on span "Autoclaving, Blood, Urine, and Fecal Sample Collection, Centrifuging and Sample…" at bounding box center [626, 310] width 309 height 39
drag, startPoint x: 715, startPoint y: 309, endPoint x: 703, endPoint y: 309, distance: 12.0
click at [703, 309] on span "Autoclaving, Blood, Urine, and Fecal Sample Collection, Centrifuging and Sample…" at bounding box center [626, 310] width 309 height 39
click at [612, 281] on span "Biology, Business Fellows, Economics" at bounding box center [570, 283] width 136 height 11
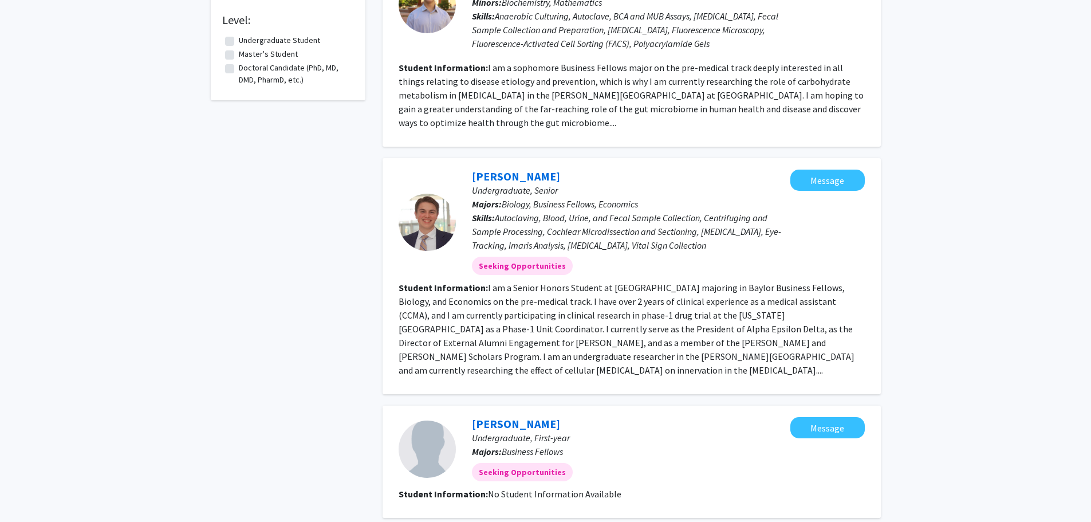
scroll to position [298, 0]
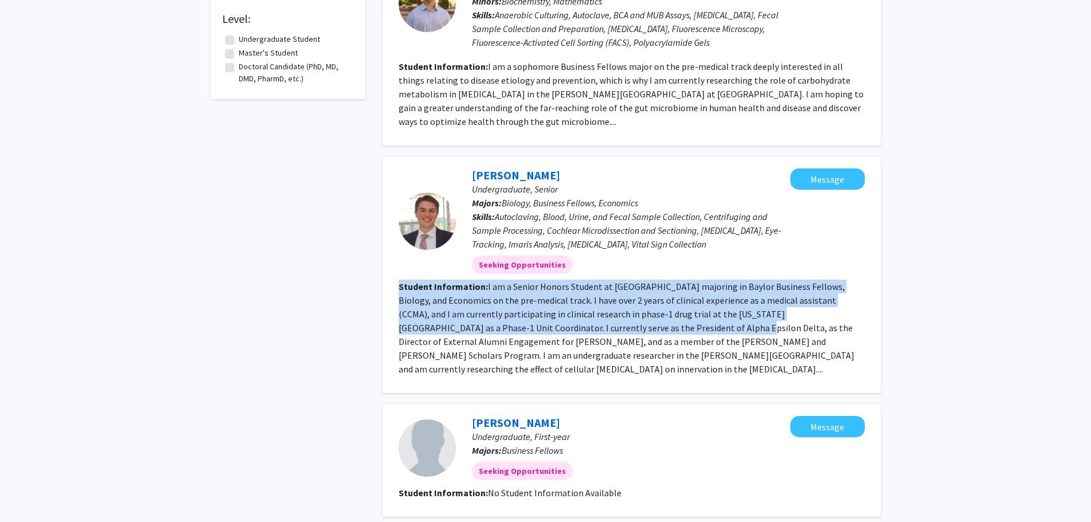
drag, startPoint x: 394, startPoint y: 283, endPoint x: 581, endPoint y: 327, distance: 192.2
click at [581, 327] on div "[PERSON_NAME] Undergraduate, Senior Majors: Biology, Business Fellows, Economic…" at bounding box center [631, 275] width 498 height 236
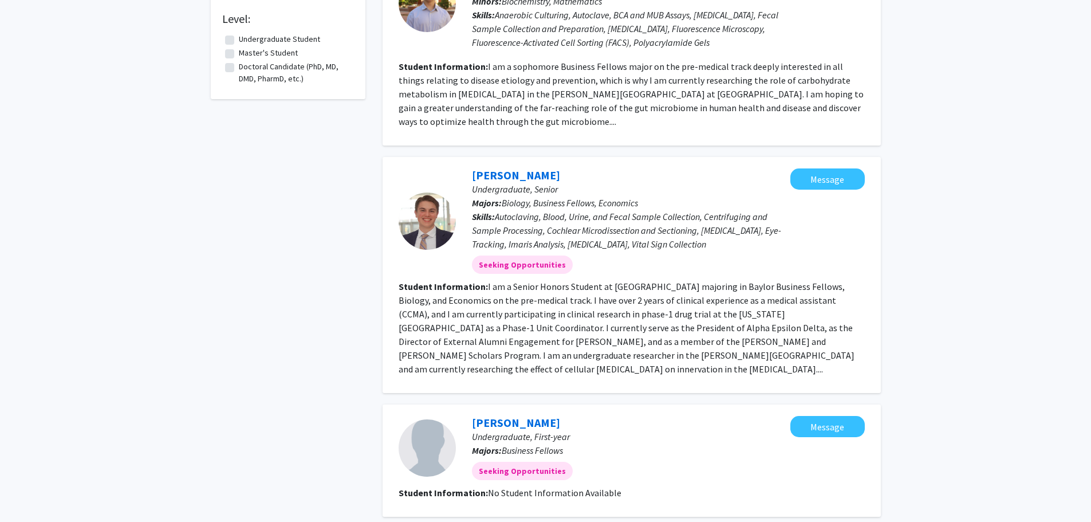
click at [559, 218] on span "Autoclaving, Blood, Urine, and Fecal Sample Collection, Centrifuging and Sample…" at bounding box center [626, 230] width 309 height 39
click at [483, 177] on link "[PERSON_NAME]" at bounding box center [516, 175] width 88 height 14
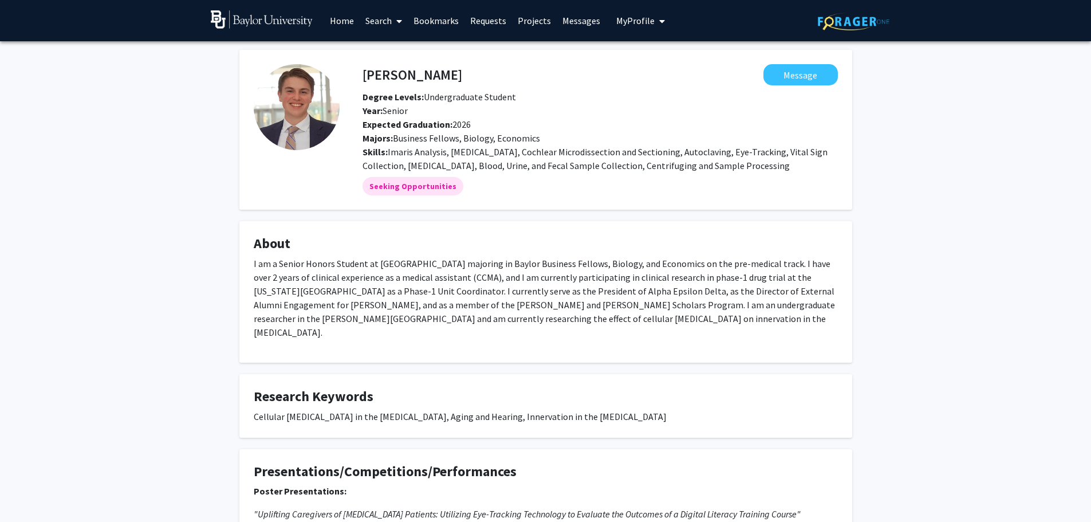
click at [301, 21] on img at bounding box center [262, 19] width 102 height 18
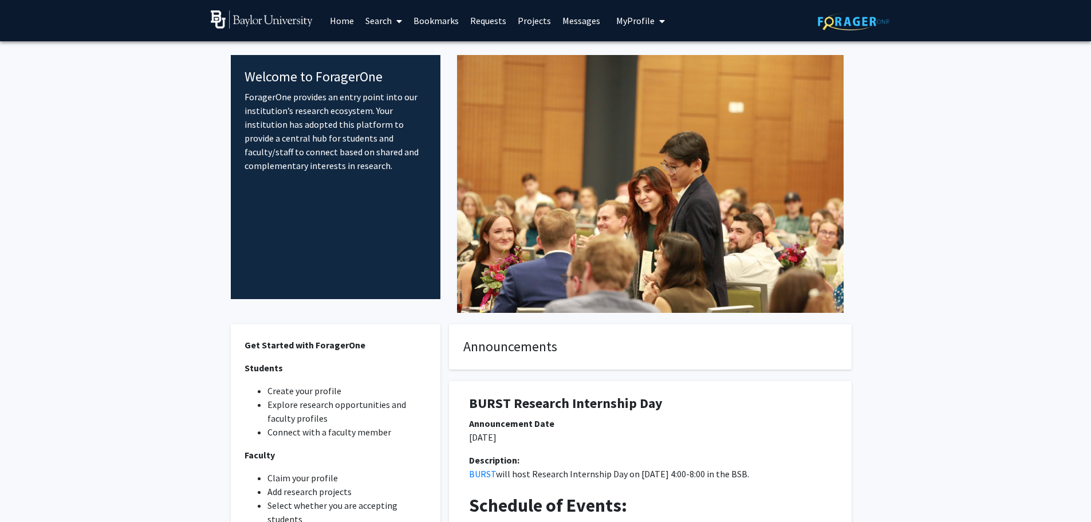
click at [388, 23] on link "Search" at bounding box center [384, 21] width 48 height 40
click at [382, 50] on span "Faculty/Staff" at bounding box center [402, 52] width 84 height 23
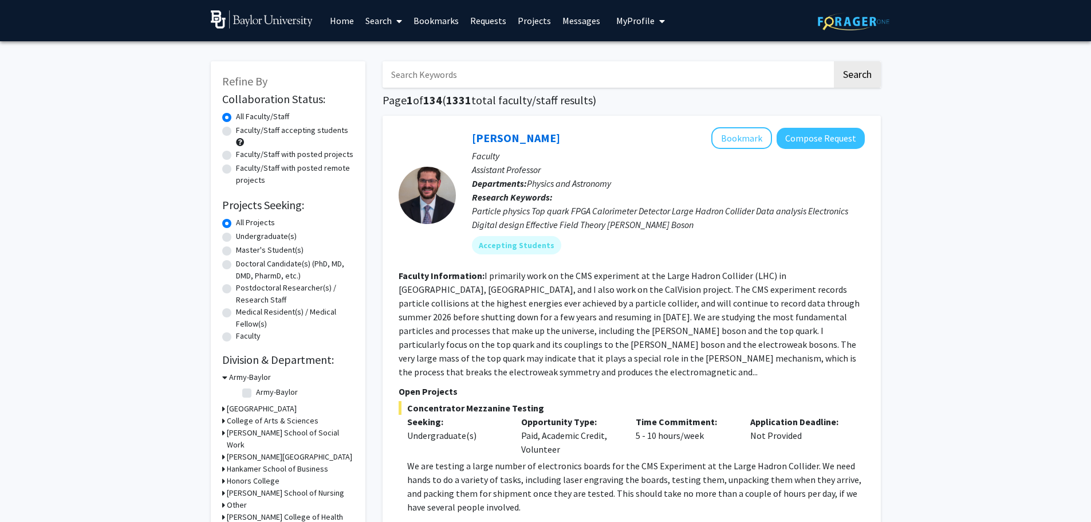
click at [436, 82] on input "Search Keywords" at bounding box center [606, 74] width 449 height 26
type input "j"
click at [381, 23] on link "Search" at bounding box center [384, 21] width 48 height 40
click at [383, 69] on span "Students" at bounding box center [395, 75] width 70 height 23
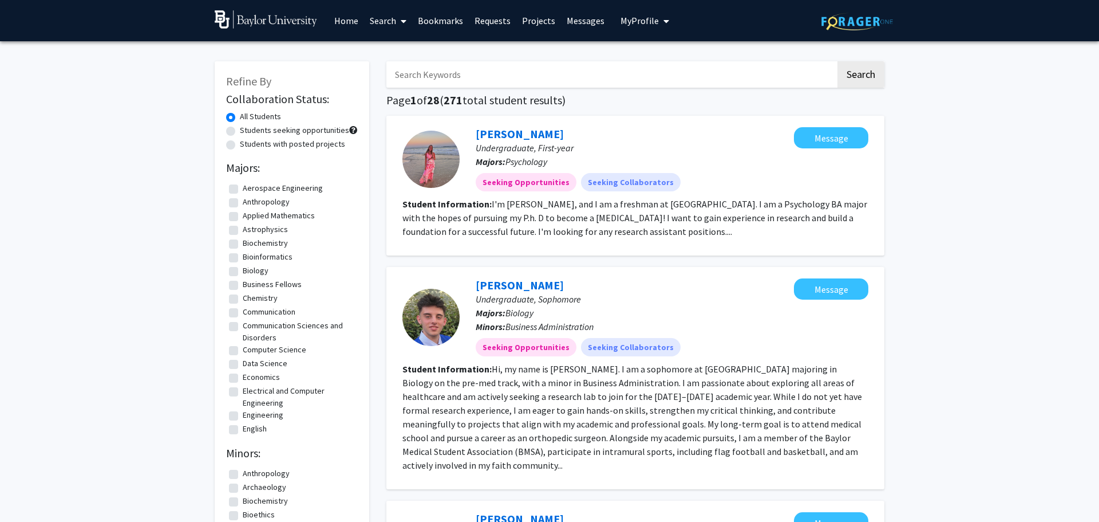
click at [408, 78] on input "Search Keywords" at bounding box center [611, 74] width 449 height 26
type input "[PERSON_NAME]"
click at [867, 75] on button "Search" at bounding box center [857, 74] width 47 height 26
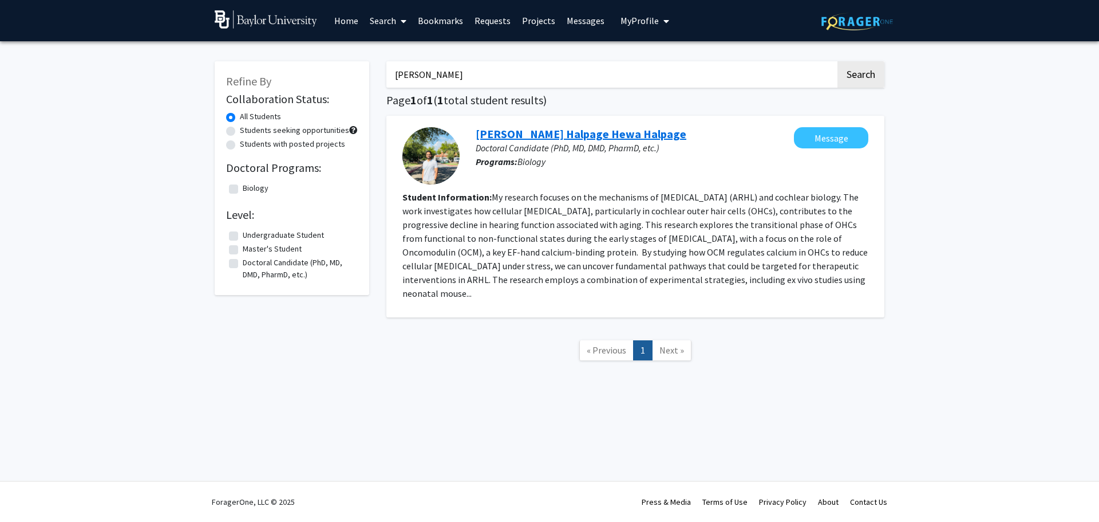
click at [539, 134] on link "[PERSON_NAME] Halpage Hewa Halpage" at bounding box center [581, 134] width 211 height 14
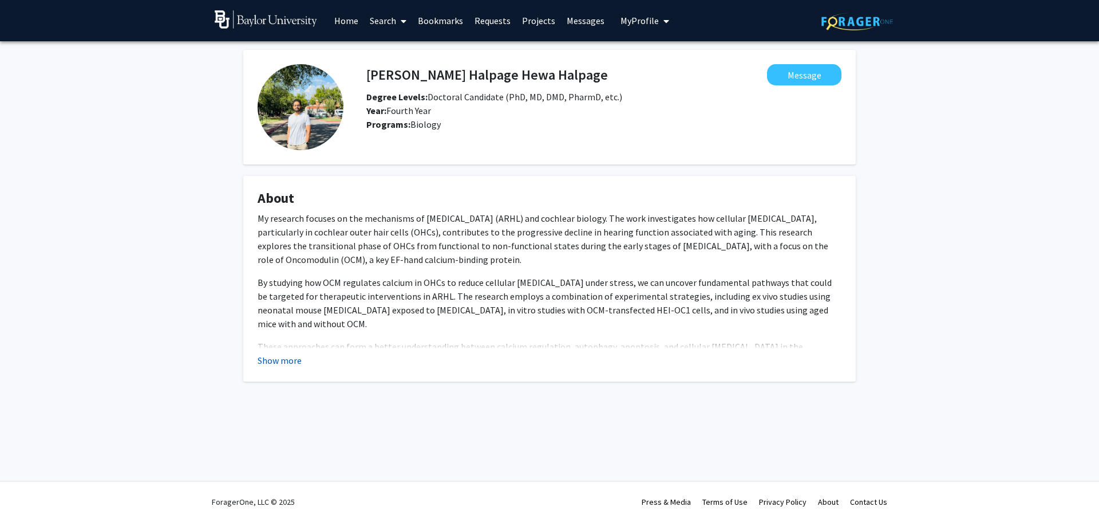
click at [267, 360] on button "Show more" at bounding box center [280, 360] width 44 height 14
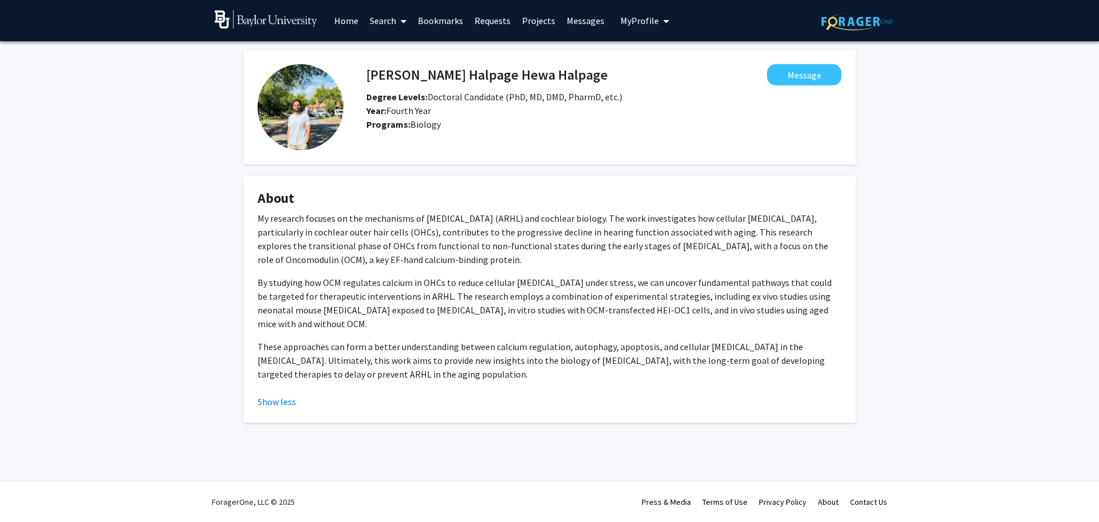
click at [295, 93] on img at bounding box center [301, 107] width 86 height 86
click at [376, 28] on link "Search" at bounding box center [388, 21] width 48 height 40
click at [382, 72] on span "Students" at bounding box center [399, 75] width 70 height 23
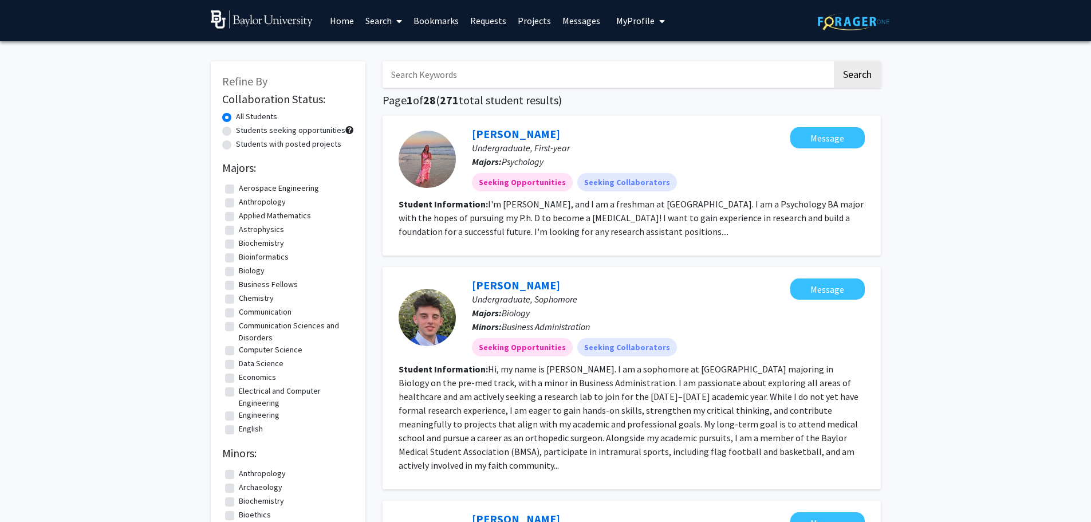
click at [405, 78] on input "Search Keywords" at bounding box center [606, 74] width 449 height 26
type input "a"
click at [239, 385] on label "Science Research Fellows" at bounding box center [284, 385] width 90 height 12
click at [239, 385] on input "Science Research Fellows" at bounding box center [242, 382] width 7 height 7
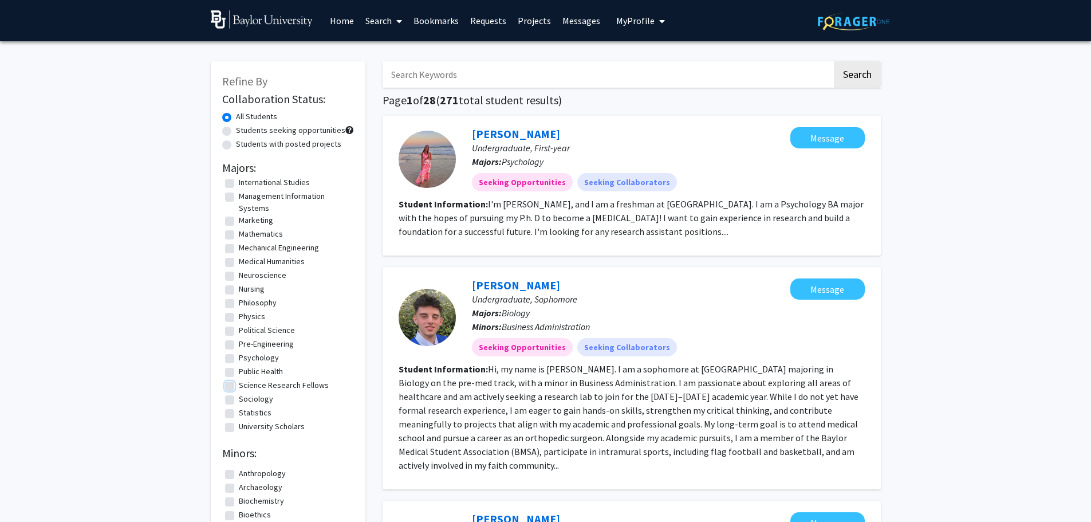
checkbox input "true"
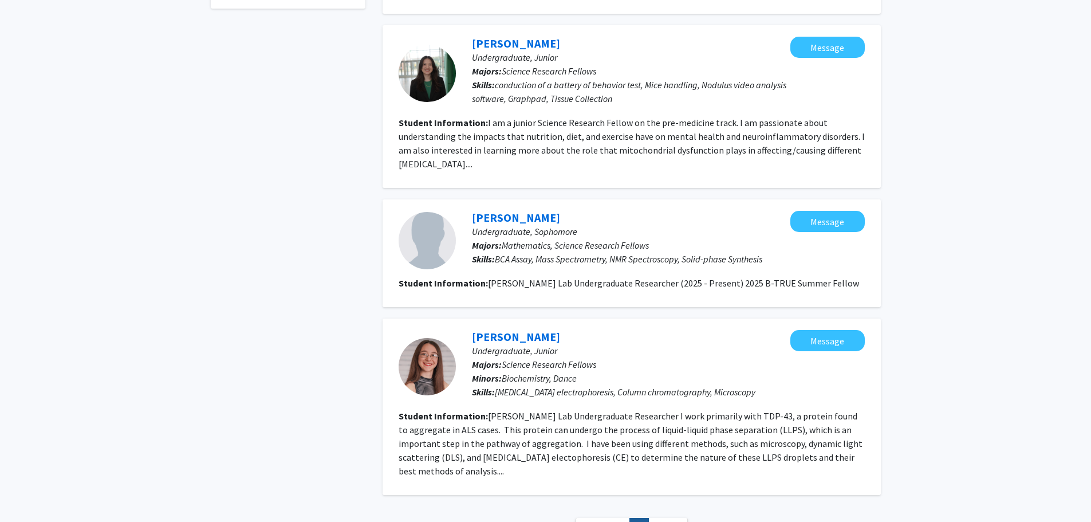
scroll to position [474, 0]
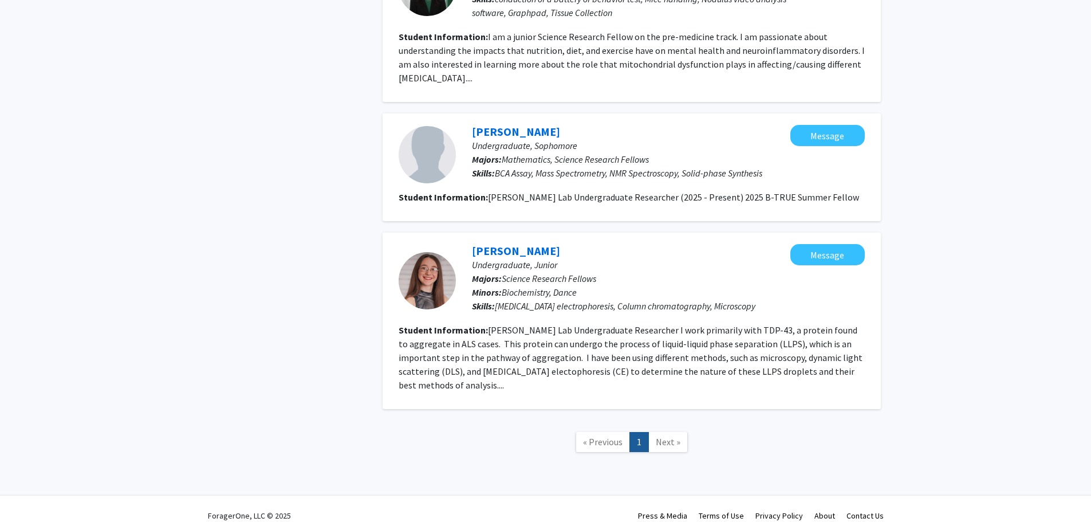
click at [669, 436] on span "Next »" at bounding box center [668, 441] width 25 height 11
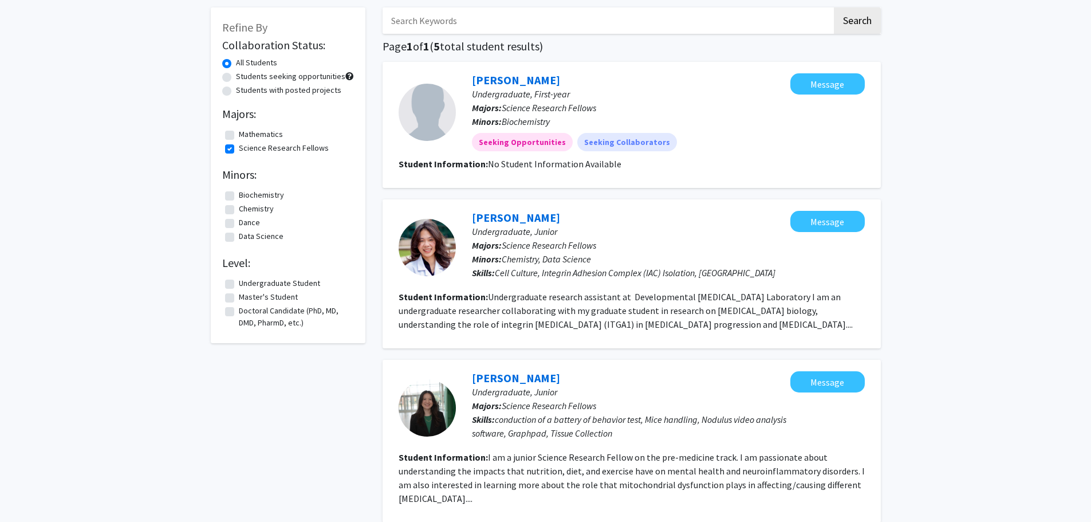
scroll to position [0, 0]
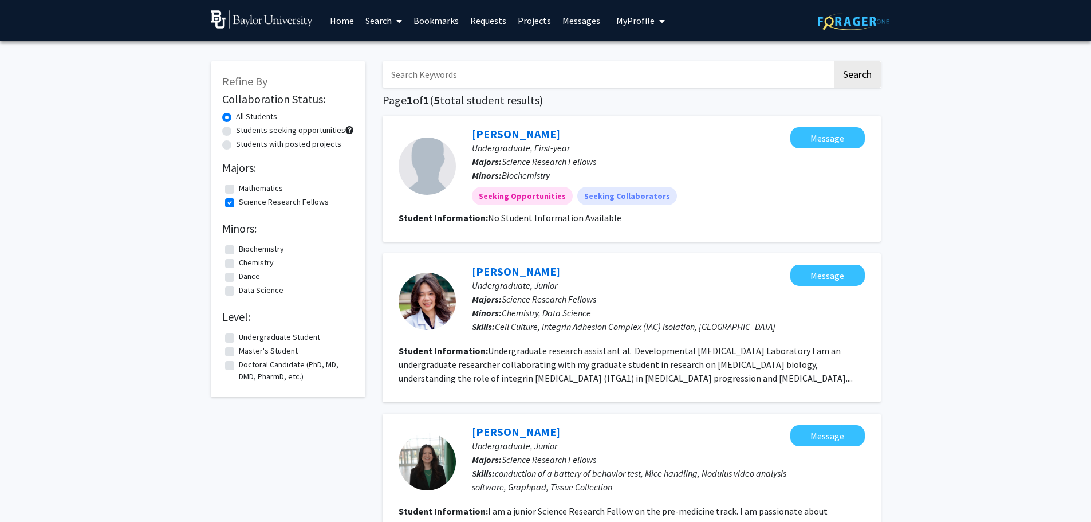
click at [378, 21] on link "Search" at bounding box center [384, 21] width 48 height 40
click at [383, 52] on span "Faculty/Staff" at bounding box center [402, 52] width 84 height 23
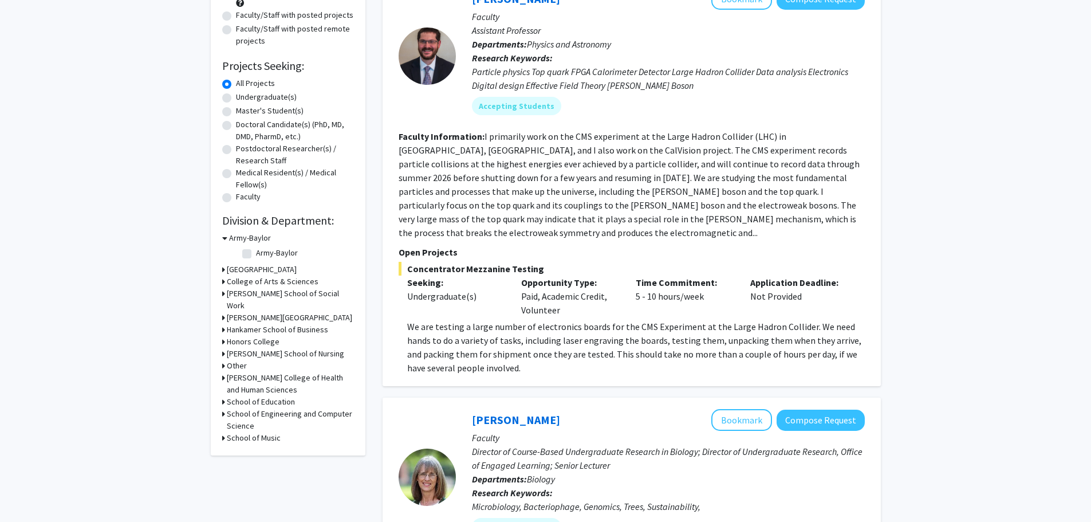
scroll to position [162, 0]
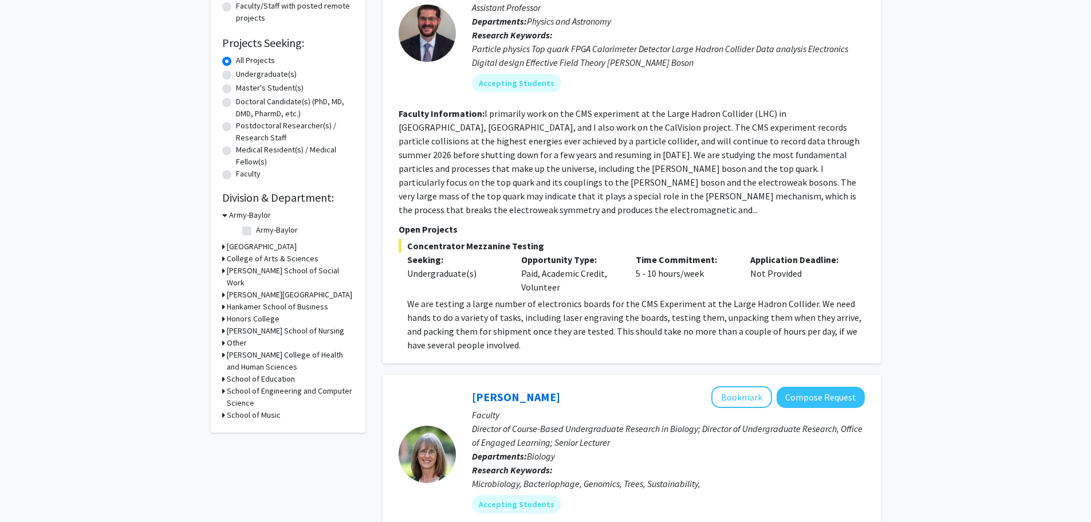
click at [252, 247] on h3 "[GEOGRAPHIC_DATA]" at bounding box center [262, 246] width 70 height 12
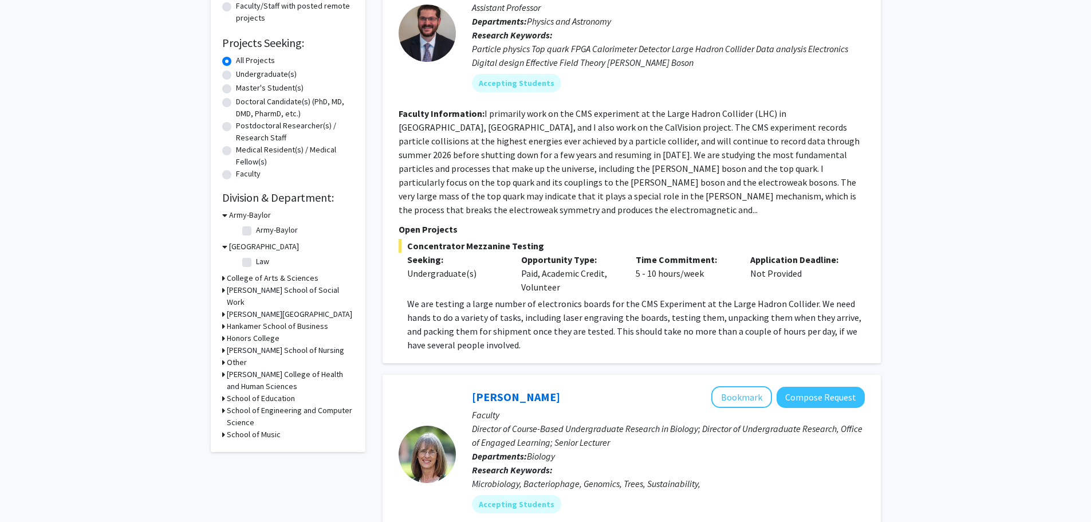
click at [252, 247] on h3 "[GEOGRAPHIC_DATA]" at bounding box center [264, 246] width 70 height 12
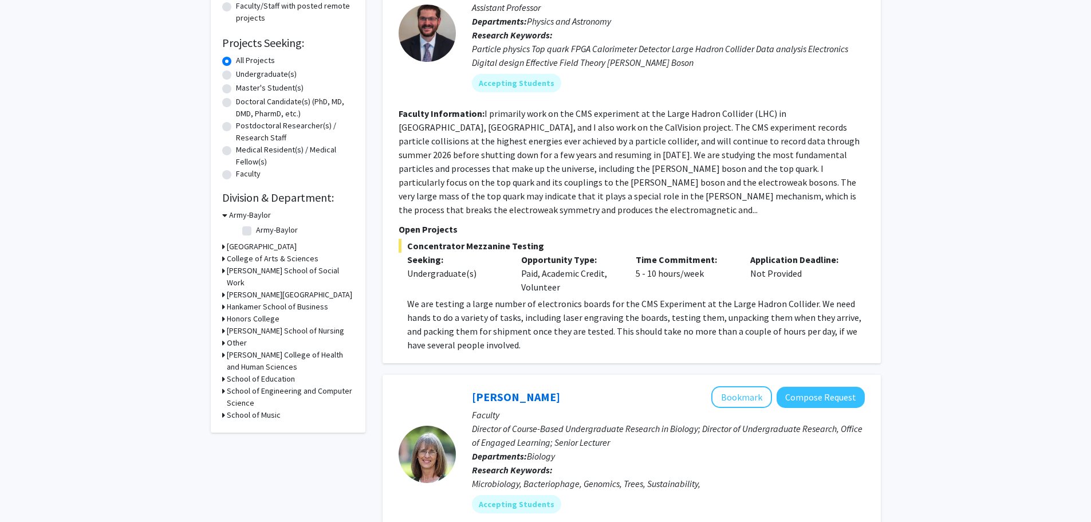
click at [257, 259] on h3 "College of Arts & Sciences" at bounding box center [273, 259] width 92 height 12
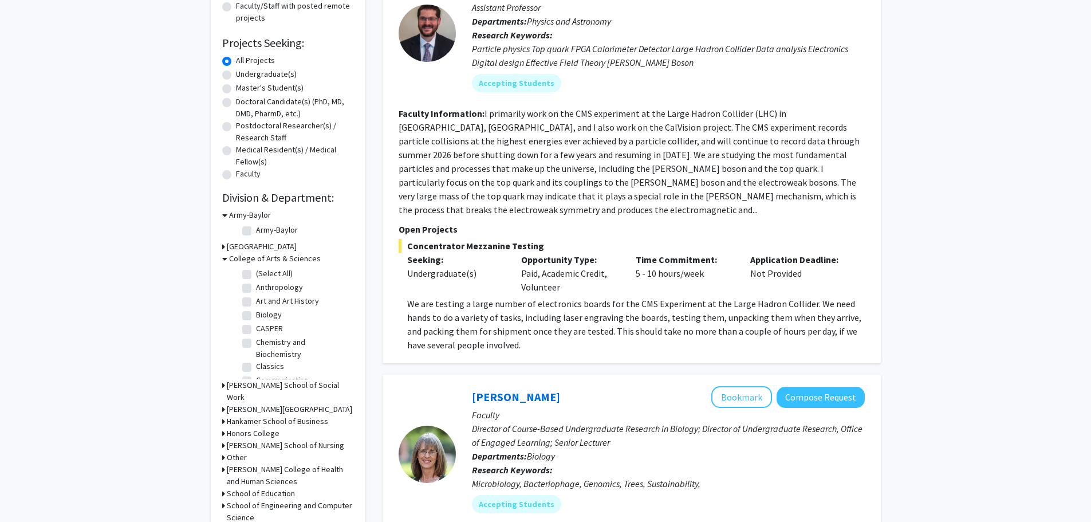
click at [256, 311] on label "Biology" at bounding box center [269, 315] width 26 height 12
click at [256, 311] on input "Biology" at bounding box center [259, 312] width 7 height 7
checkbox input "true"
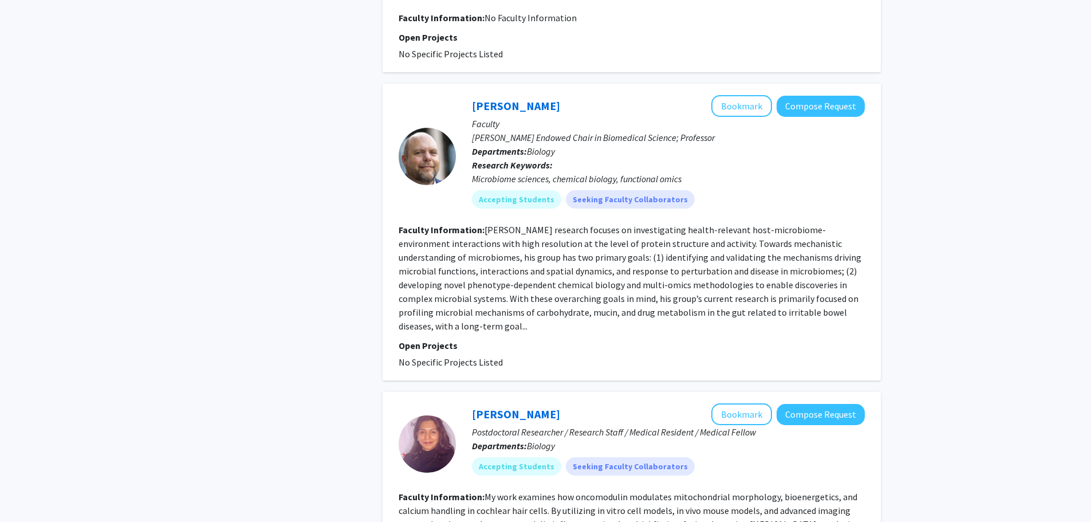
scroll to position [2876, 0]
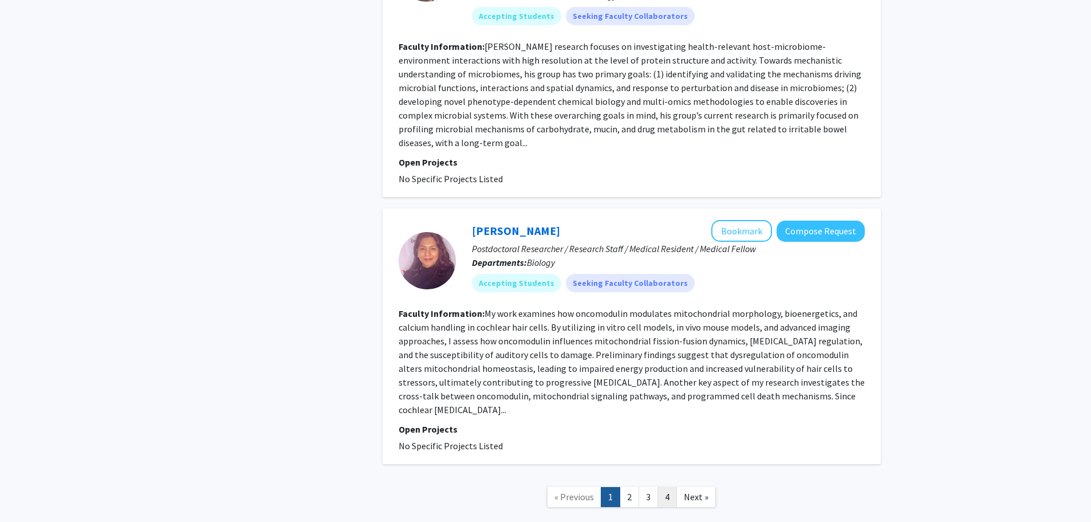
click at [666, 487] on link "4" at bounding box center [666, 497] width 19 height 20
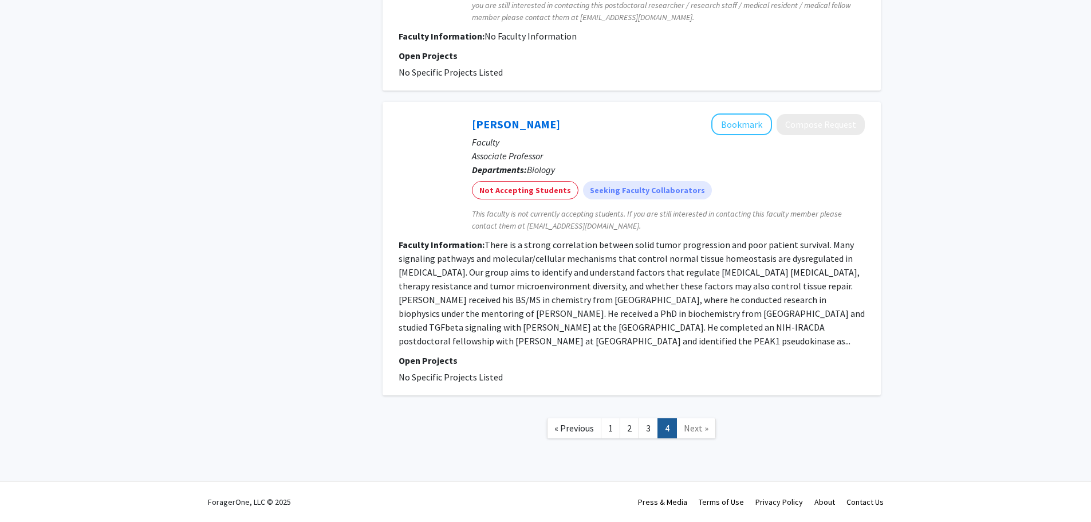
scroll to position [497, 0]
click at [645, 421] on link "3" at bounding box center [647, 429] width 19 height 20
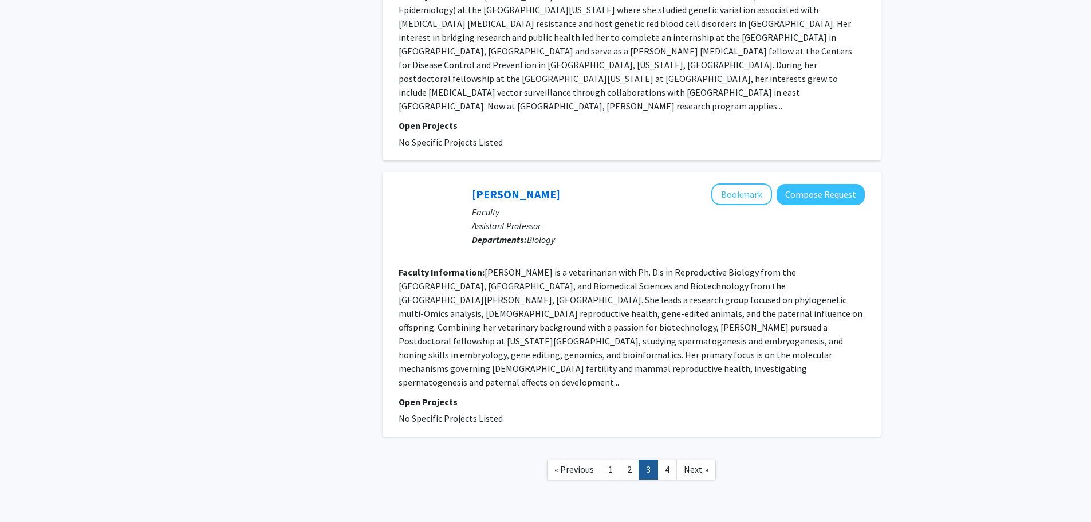
scroll to position [1769, 0]
click at [632, 460] on link "2" at bounding box center [629, 470] width 19 height 20
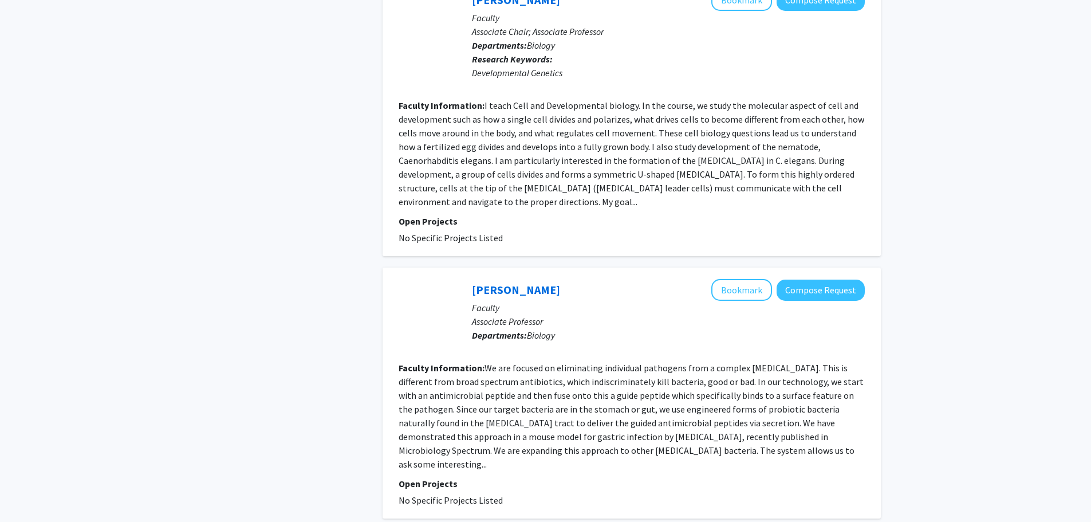
scroll to position [2387, 0]
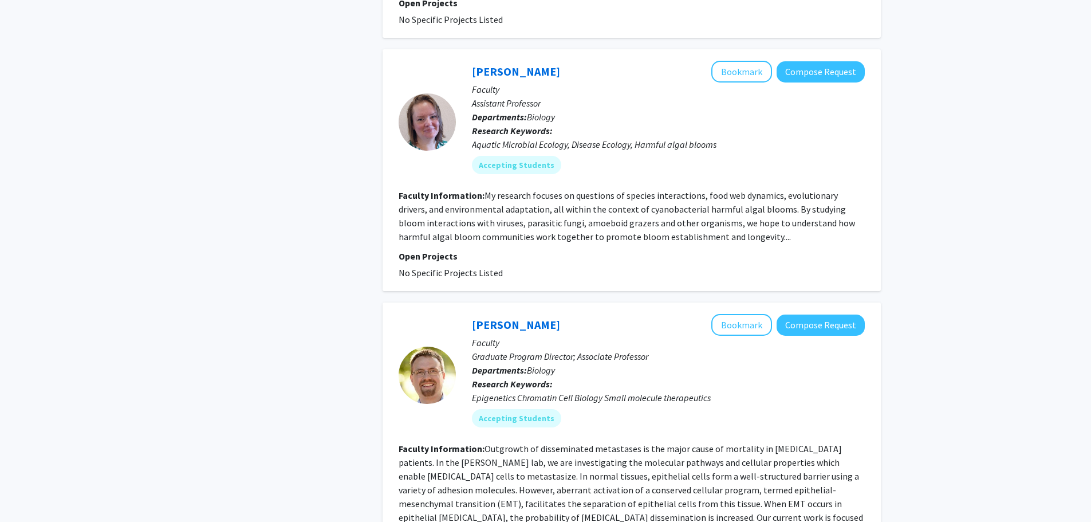
scroll to position [1983, 0]
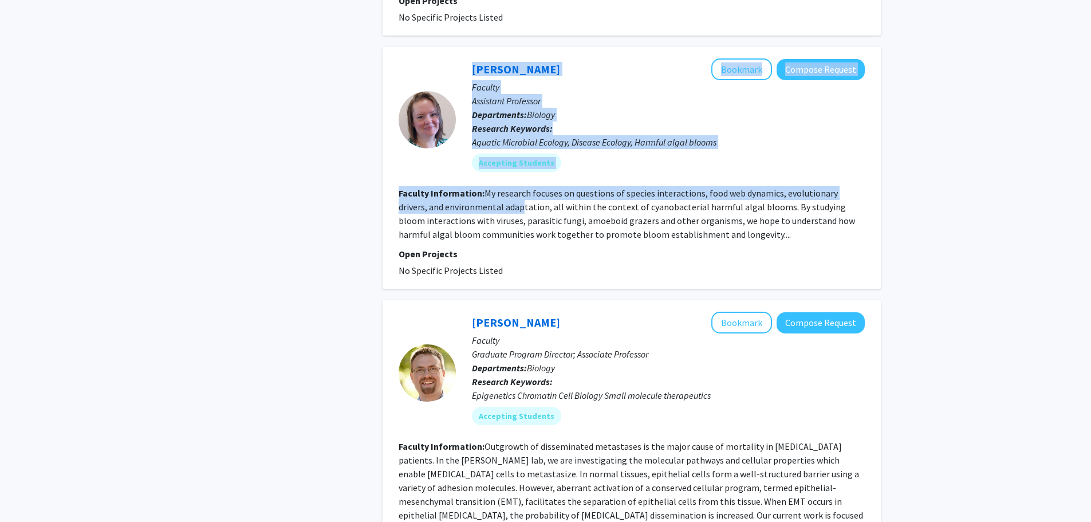
drag, startPoint x: 444, startPoint y: 23, endPoint x: 491, endPoint y: 169, distance: 153.6
click at [491, 169] on fg-search-faculty "[PERSON_NAME] Bookmark Compose Request Faculty Assistant Professor Departments:…" at bounding box center [632, 167] width 466 height 219
click at [491, 187] on fg-read-more "My research focuses on questions of species interactions, food web dynamics, ev…" at bounding box center [627, 213] width 456 height 53
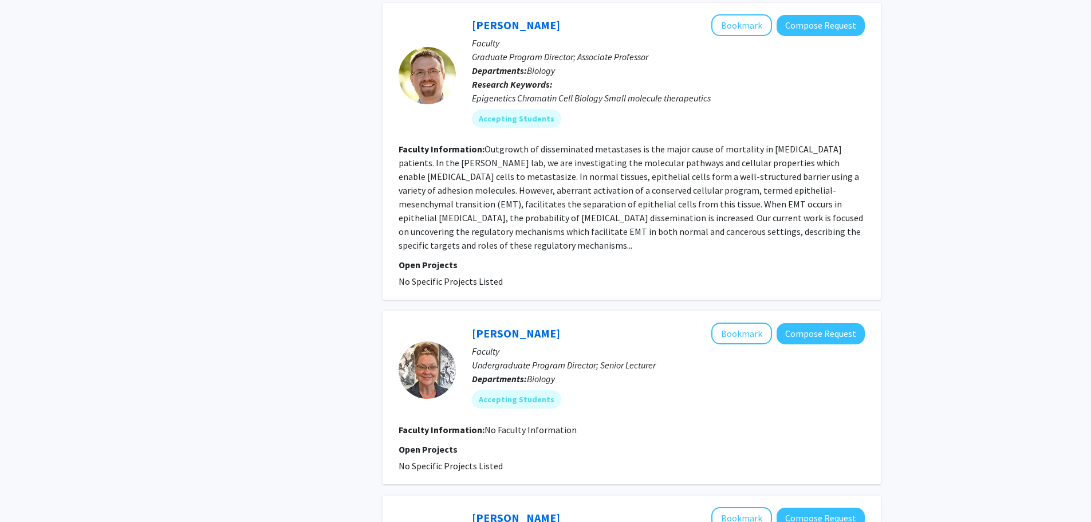
scroll to position [2334, 0]
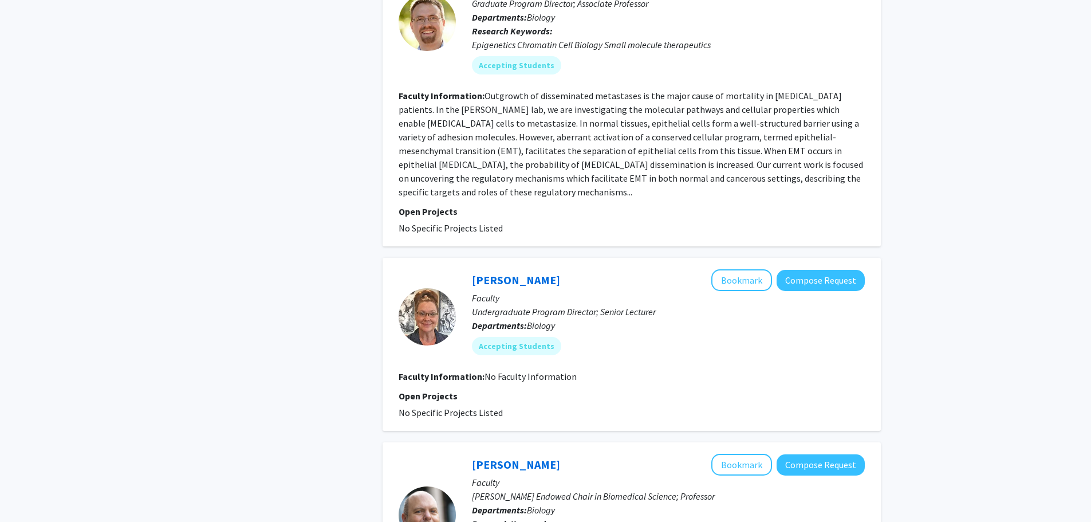
drag, startPoint x: 506, startPoint y: 173, endPoint x: 393, endPoint y: 57, distance: 161.6
click at [393, 57] on div "[PERSON_NAME] Bookmark Compose Request Faculty Graduate Program Director; Assoc…" at bounding box center [631, 98] width 498 height 297
drag, startPoint x: 394, startPoint y: 53, endPoint x: 540, endPoint y: 171, distance: 187.7
click at [540, 171] on div "[PERSON_NAME] Bookmark Compose Request Faculty Graduate Program Director; Assoc…" at bounding box center [631, 98] width 498 height 297
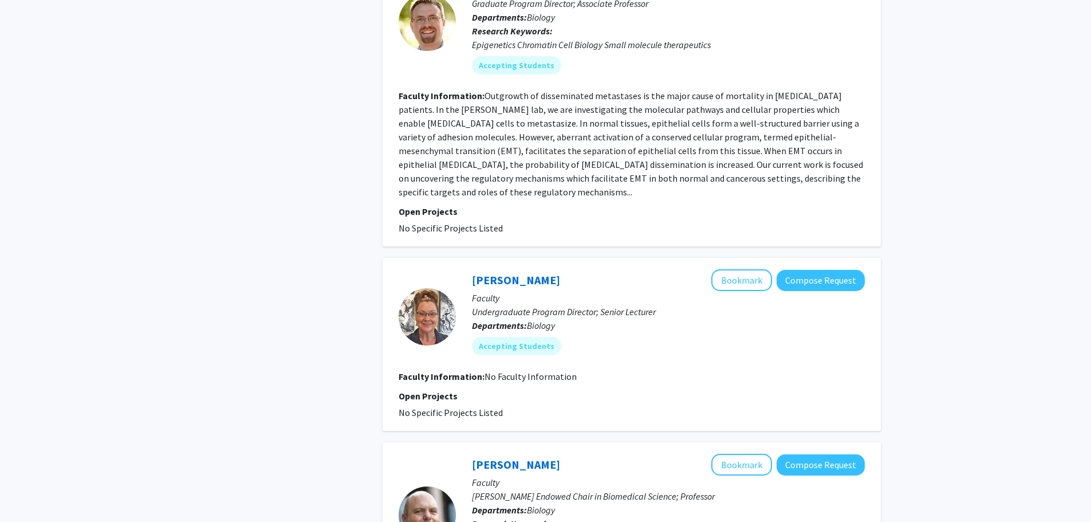
click at [540, 221] on fg-project-list "No Specific Projects Listed" at bounding box center [632, 228] width 466 height 14
drag, startPoint x: 540, startPoint y: 171, endPoint x: 397, endPoint y: 55, distance: 183.6
click at [397, 55] on div "[PERSON_NAME] Bookmark Compose Request Faculty Graduate Program Director; Assoc…" at bounding box center [631, 98] width 498 height 297
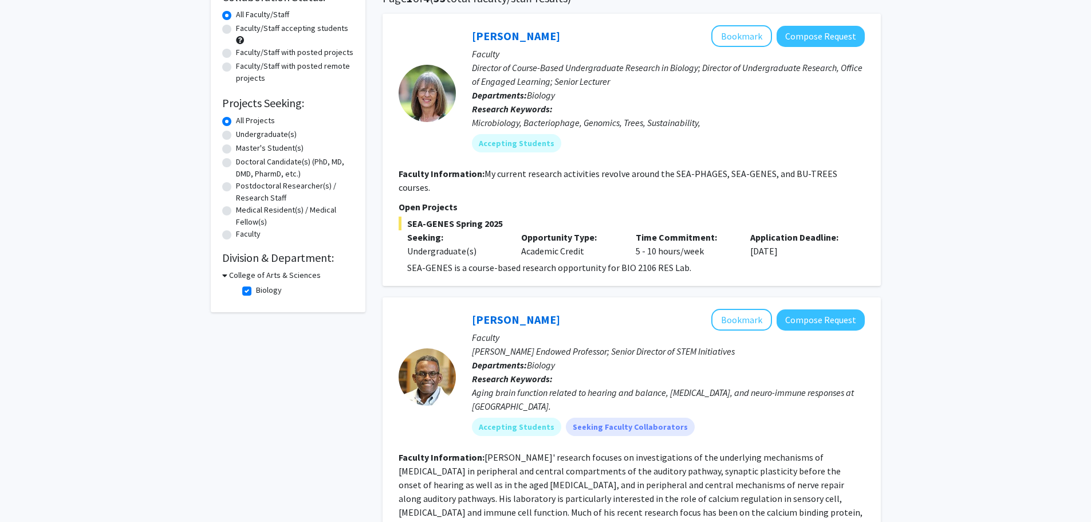
scroll to position [0, 0]
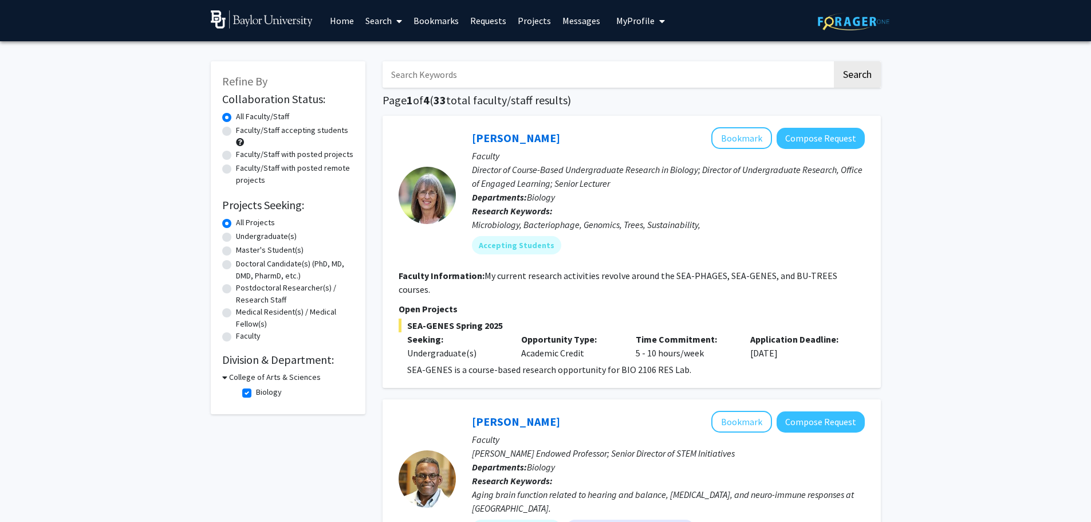
click at [337, 26] on link "Home" at bounding box center [342, 21] width 36 height 40
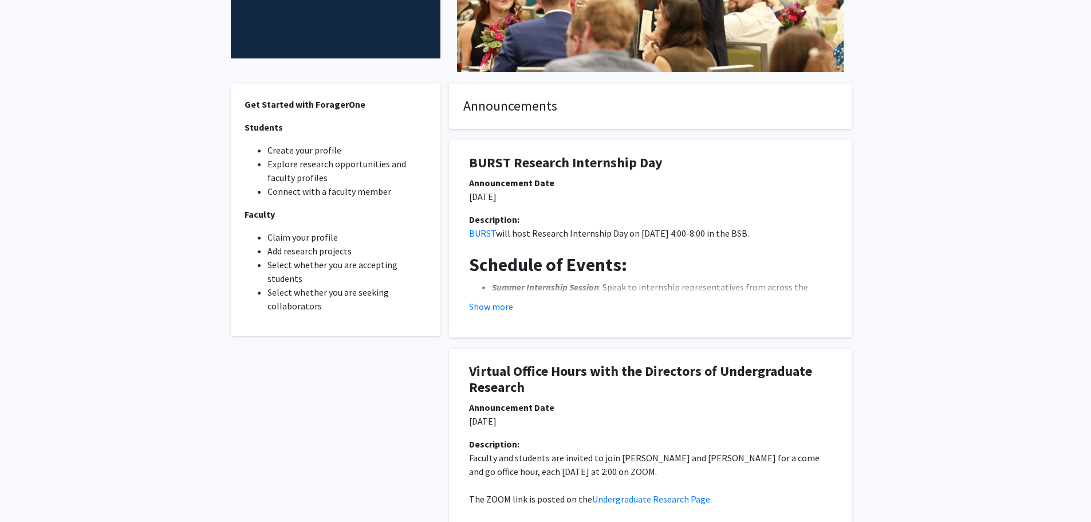
scroll to position [266, 0]
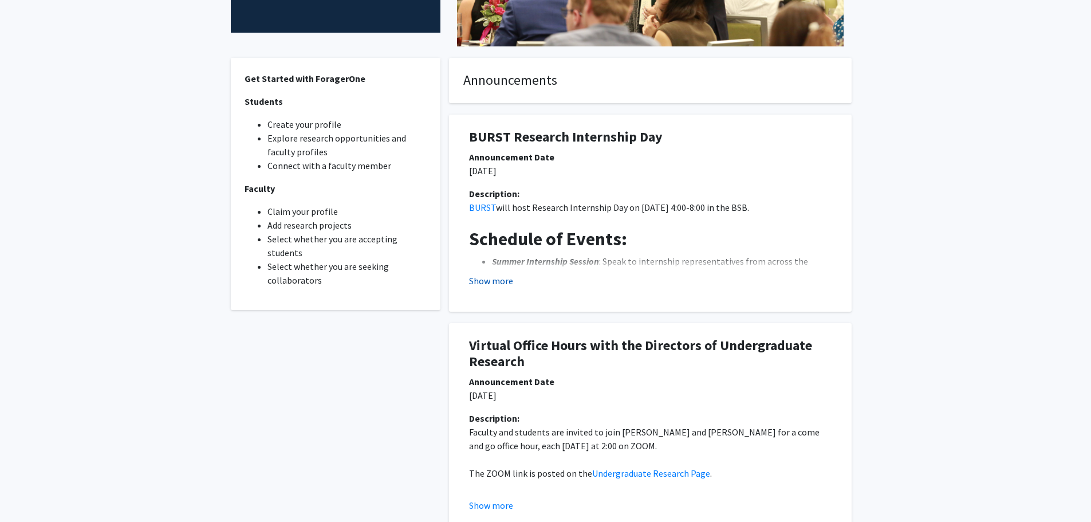
click at [487, 285] on button "Show more" at bounding box center [491, 281] width 44 height 14
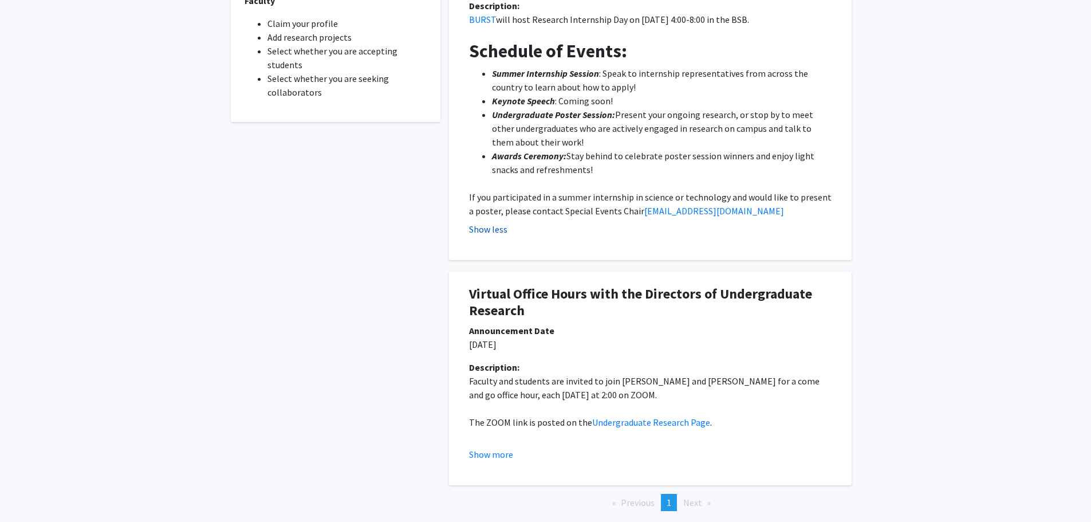
scroll to position [514, 0]
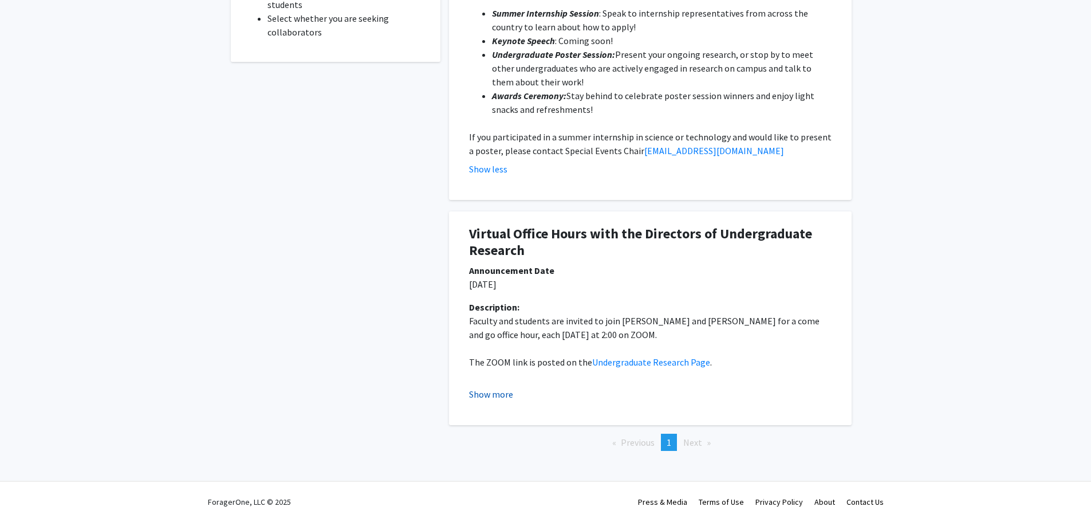
click at [495, 389] on button "Show more" at bounding box center [491, 394] width 44 height 14
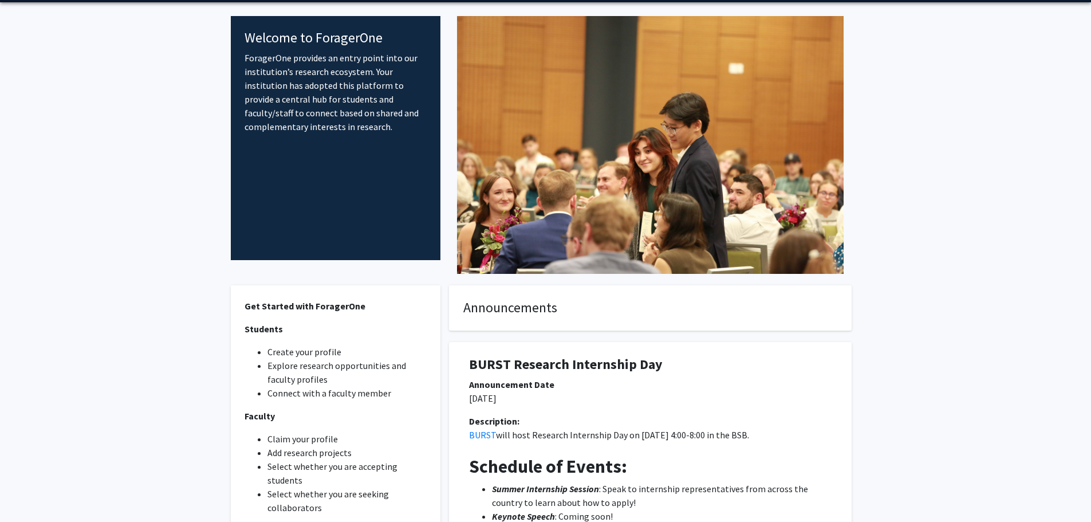
scroll to position [0, 0]
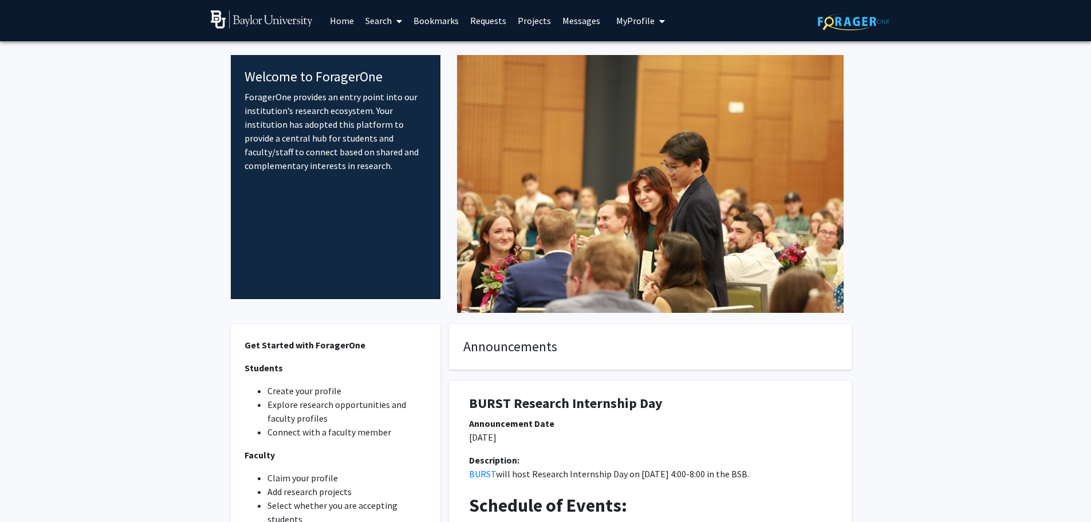
click at [274, 27] on img at bounding box center [262, 19] width 102 height 18
click at [352, 21] on link "Home" at bounding box center [342, 21] width 36 height 40
click at [389, 22] on link "Search" at bounding box center [384, 21] width 48 height 40
click at [392, 80] on span "Students" at bounding box center [395, 75] width 70 height 23
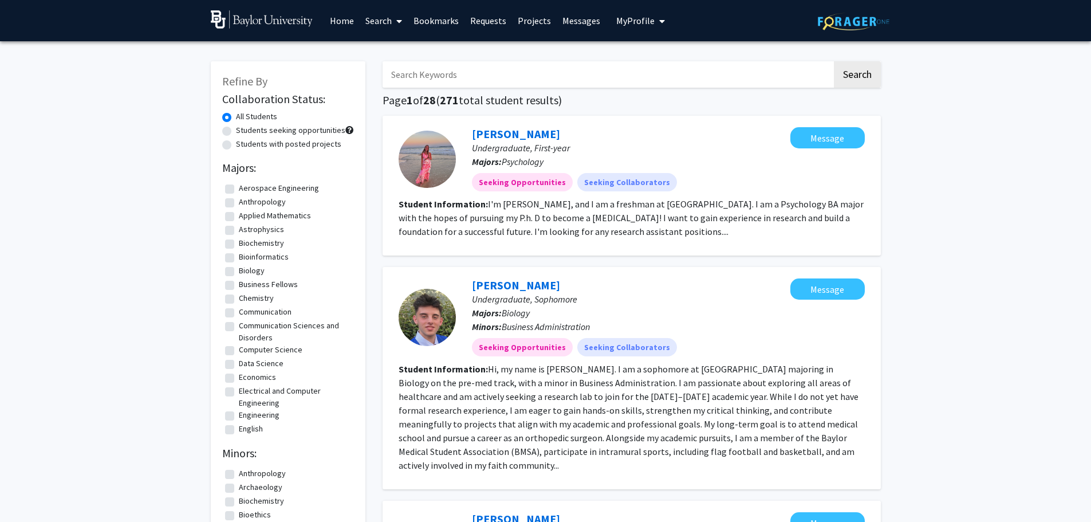
click at [251, 29] on img at bounding box center [262, 19] width 102 height 18
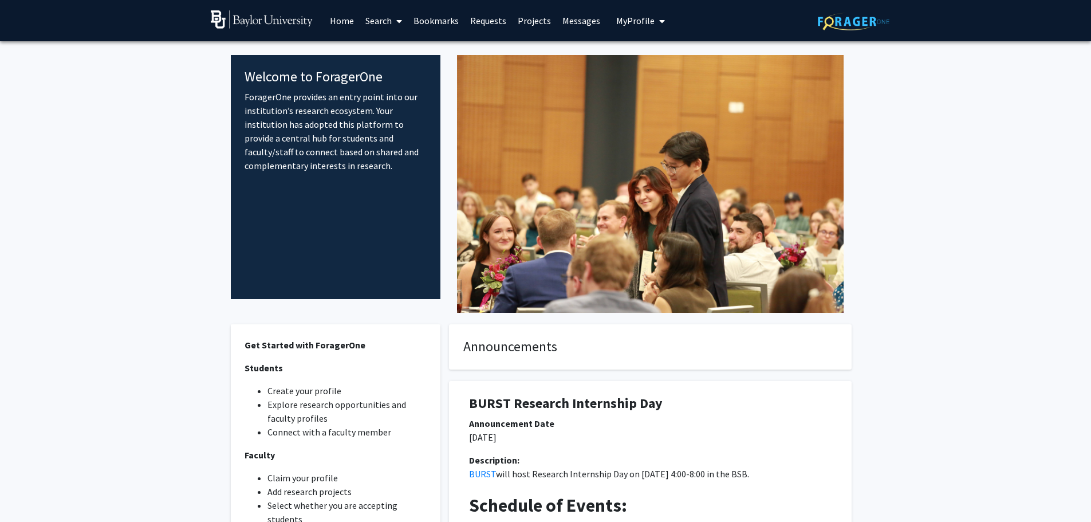
click at [251, 19] on img at bounding box center [262, 19] width 102 height 18
